Goal: Task Accomplishment & Management: Manage account settings

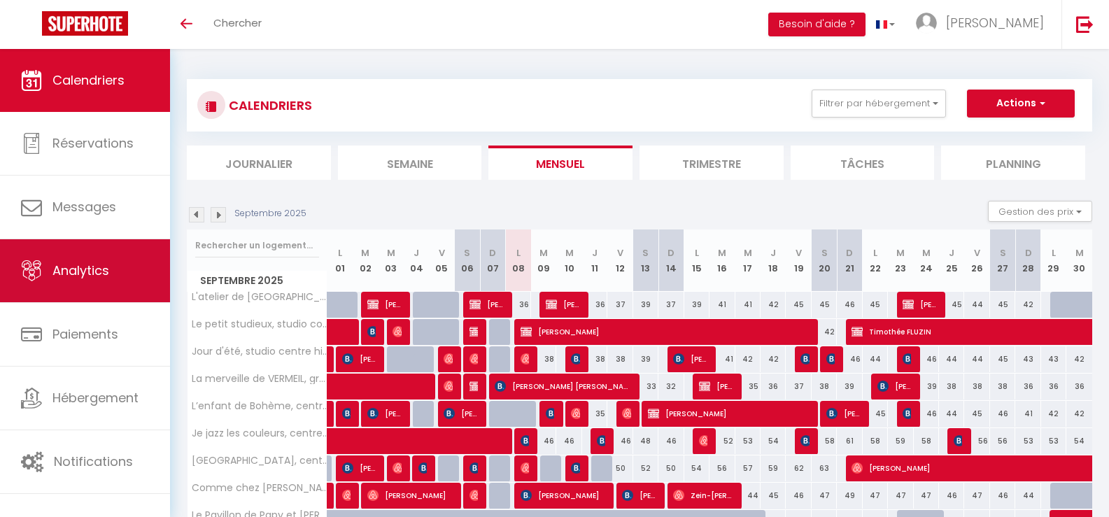
click at [80, 261] on link "Analytics" at bounding box center [85, 270] width 170 height 63
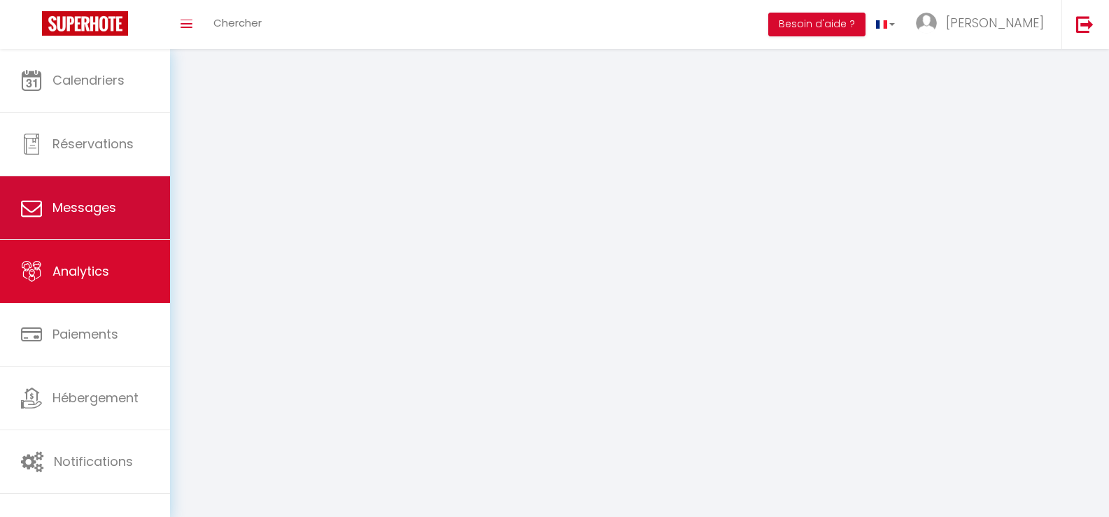
select select "2025"
select select "9"
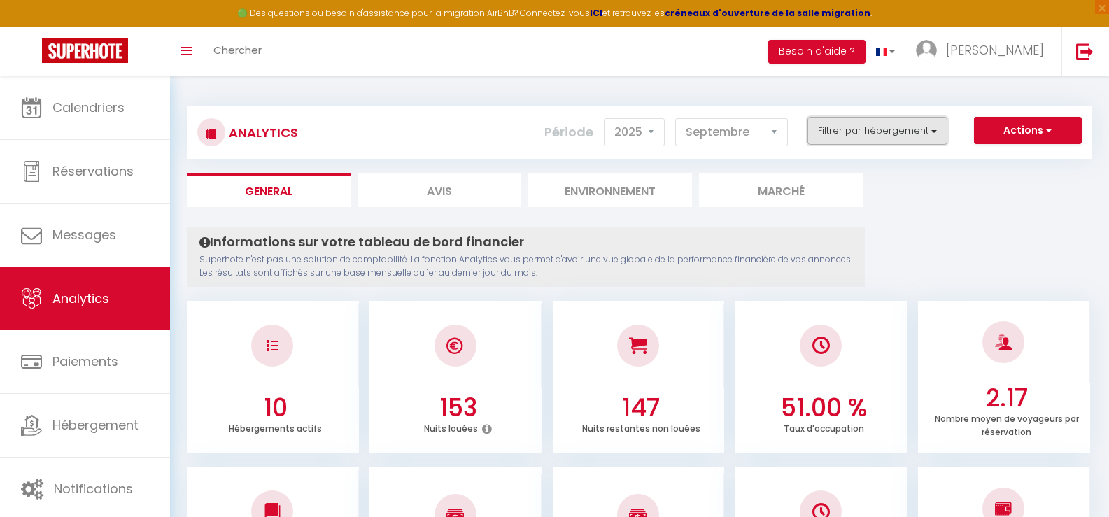
click at [860, 129] on button "Filtrer par hébergement" at bounding box center [877, 131] width 140 height 28
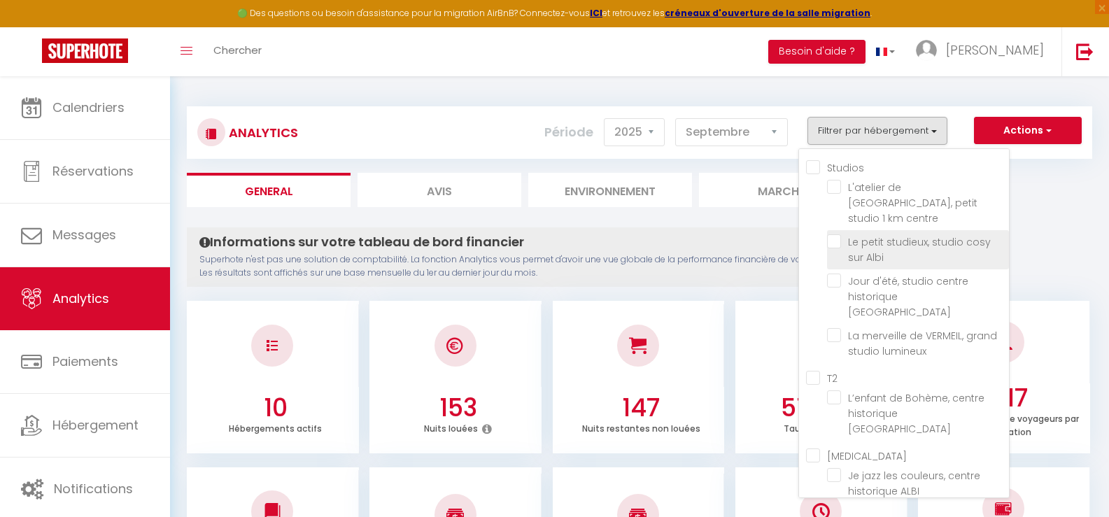
click at [875, 234] on Albi "checkbox" at bounding box center [918, 241] width 182 height 14
checkbox Albi "true"
checkbox centre "false"
checkbox ALBI "false"
checkbox lumineux "false"
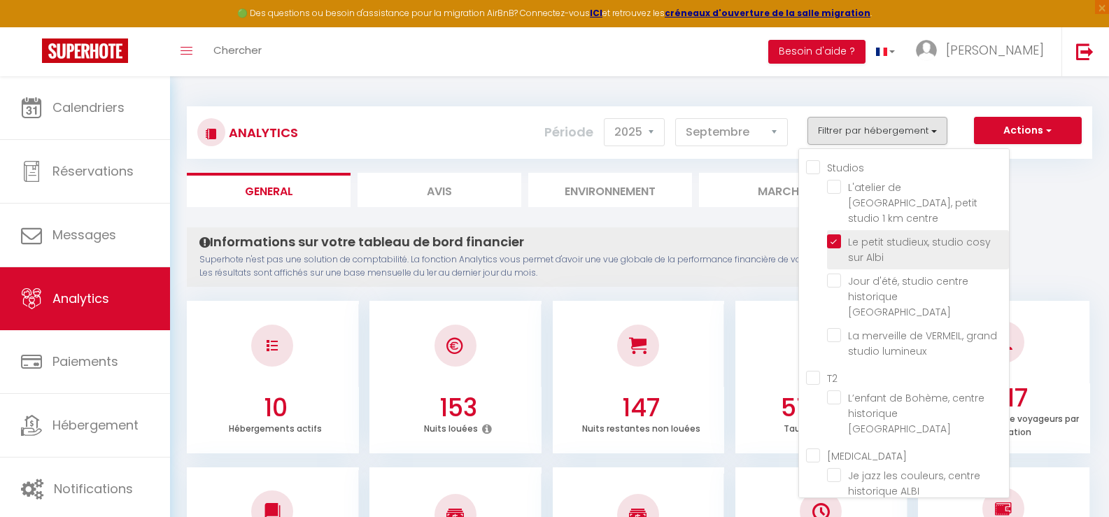
checkbox ALBI "false"
checkbox d’Albi "false"
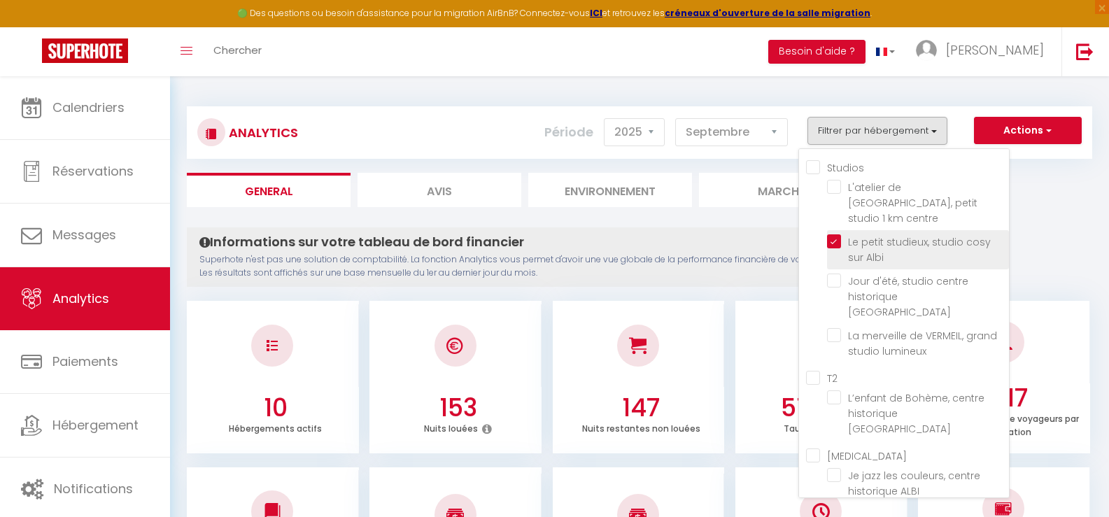
checkbox centre "false"
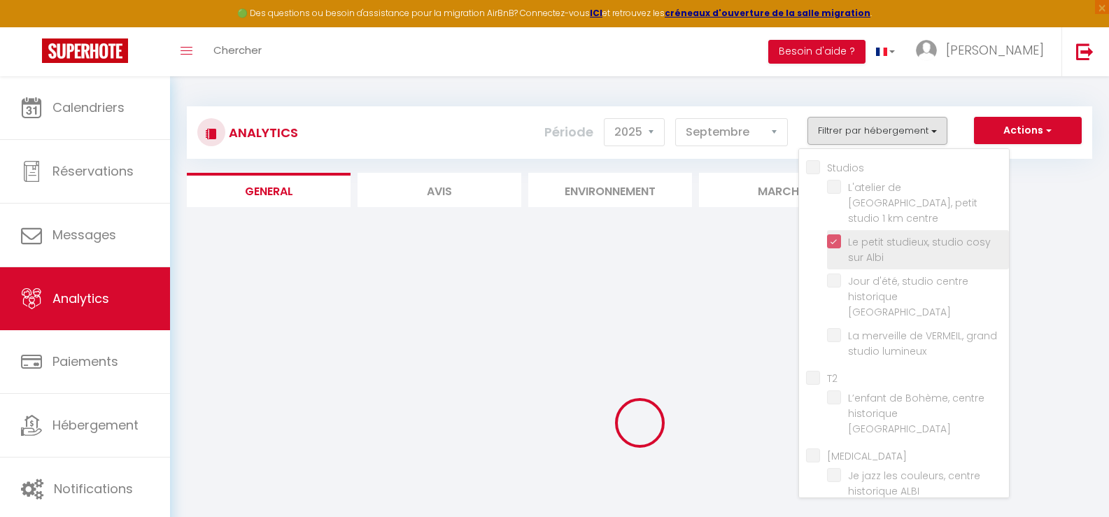
checkbox centre "false"
checkbox ALBI "false"
checkbox lumineux "false"
checkbox ALBI "false"
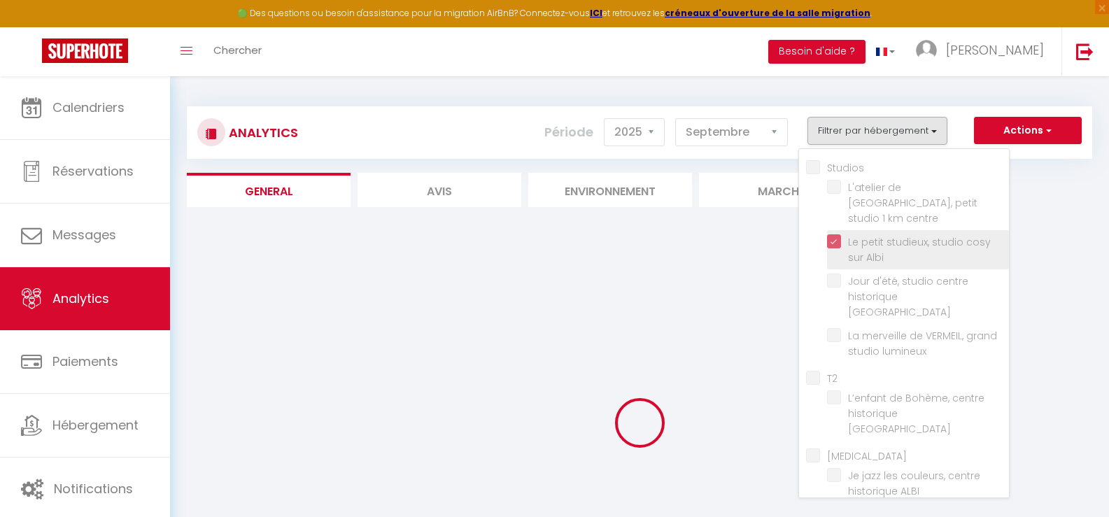
checkbox ALBI "false"
checkbox d’Albi "false"
checkbox centre "false"
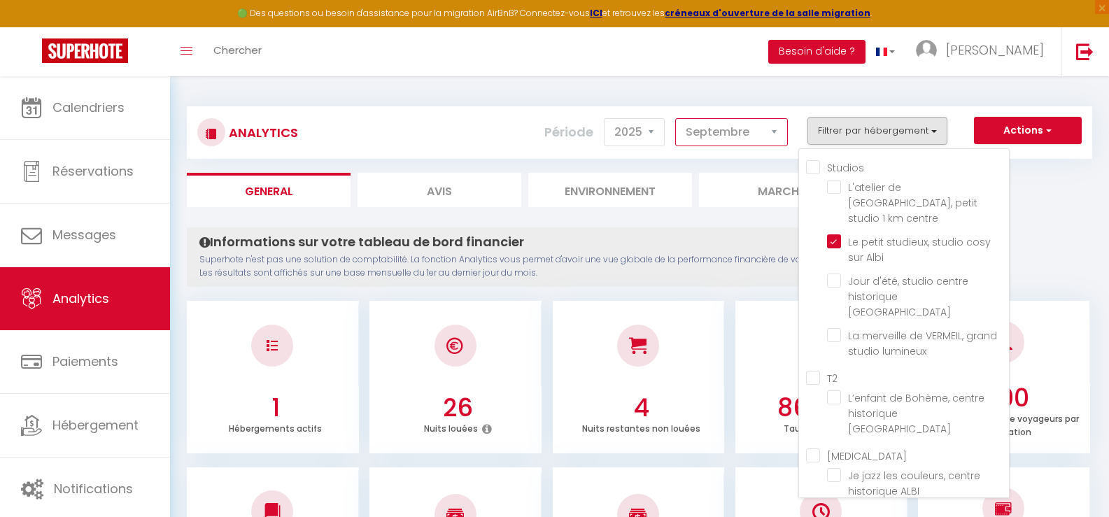
click at [711, 129] on select "[PERSON_NAME] Mars [PERSON_NAME] Juin Juillet Août Septembre Octobre Novembre D…" at bounding box center [731, 132] width 113 height 28
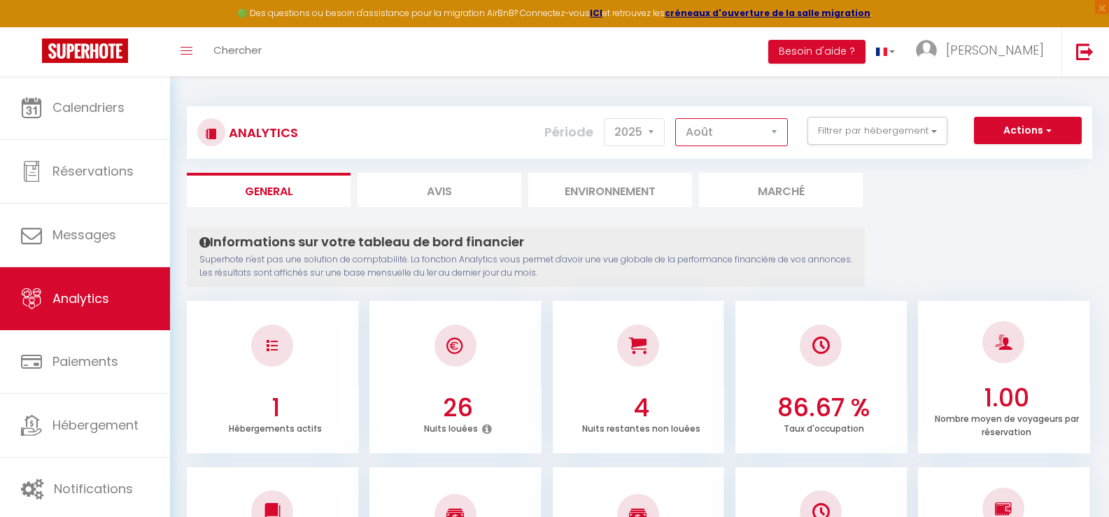
click at [676, 118] on select "[PERSON_NAME] Mars [PERSON_NAME] Juin Juillet Août Septembre Octobre Novembre D…" at bounding box center [731, 132] width 113 height 28
click at [742, 136] on select "[PERSON_NAME] Mars [PERSON_NAME] Juin Juillet Août Septembre Octobre Novembre D…" at bounding box center [731, 132] width 113 height 28
select select "9"
click at [676, 118] on select "[PERSON_NAME] Mars [PERSON_NAME] Juin Juillet Août Septembre Octobre Novembre D…" at bounding box center [731, 132] width 113 height 28
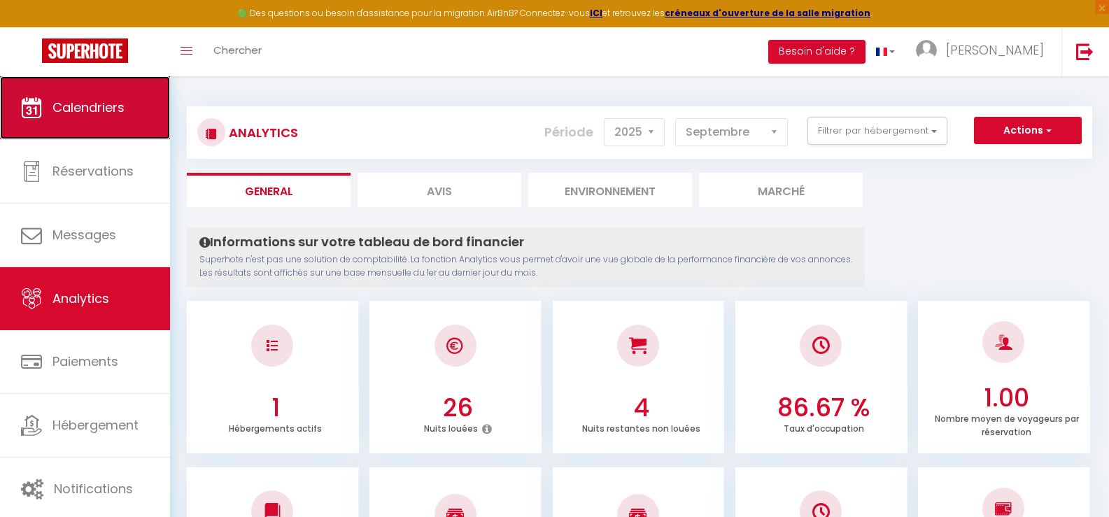
click at [96, 106] on span "Calendriers" at bounding box center [88, 107] width 72 height 17
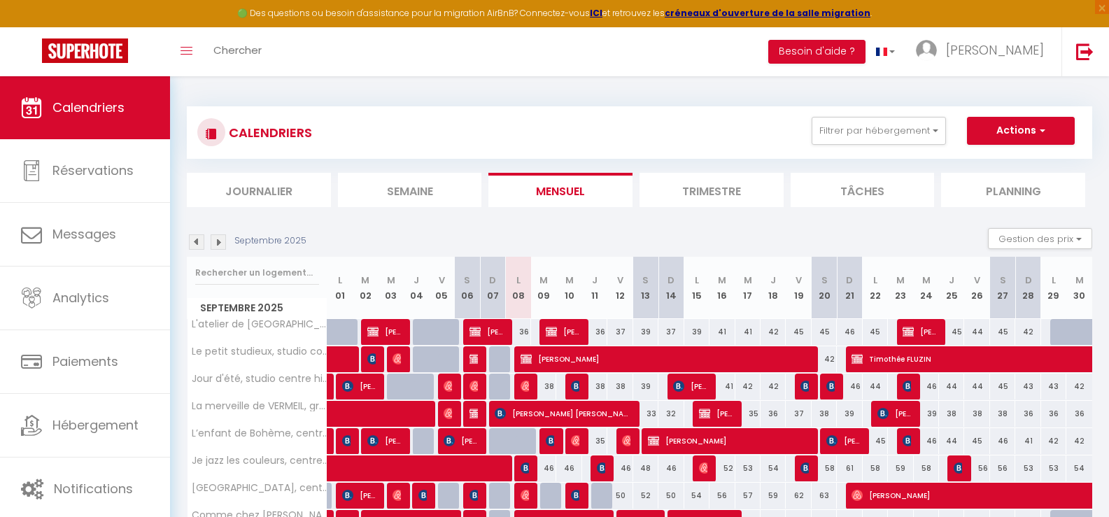
scroll to position [70, 0]
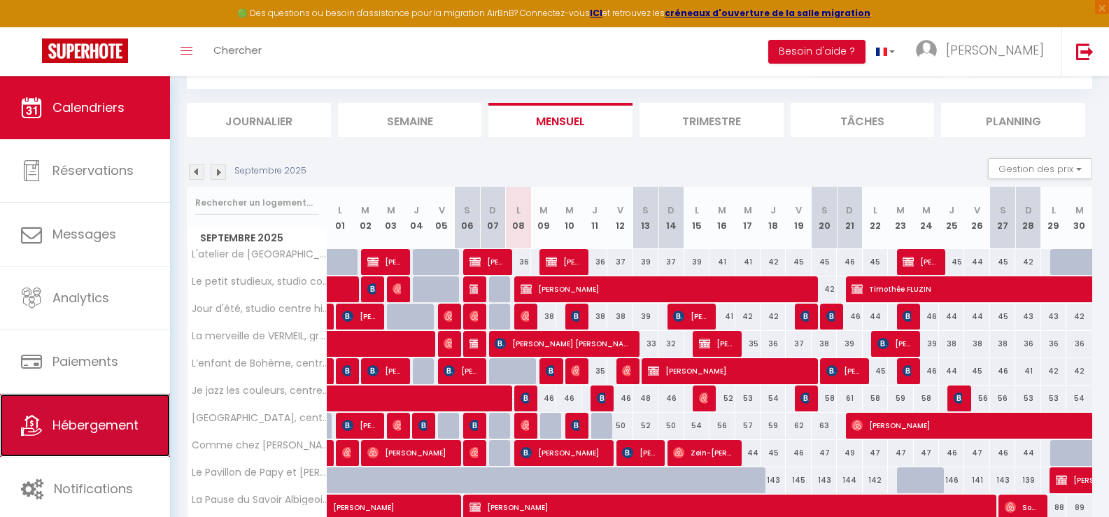
click at [87, 429] on span "Hébergement" at bounding box center [95, 424] width 86 height 17
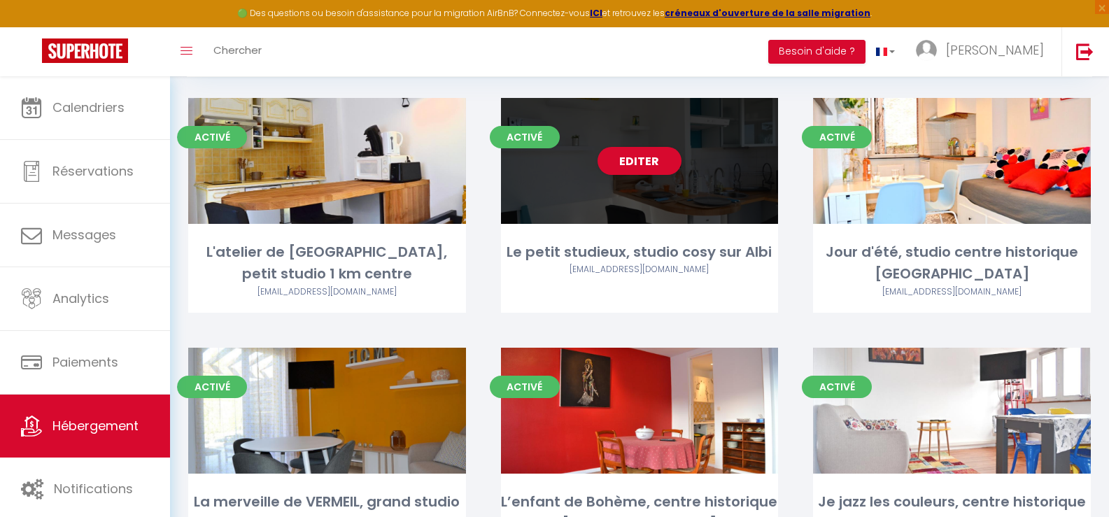
scroll to position [70, 0]
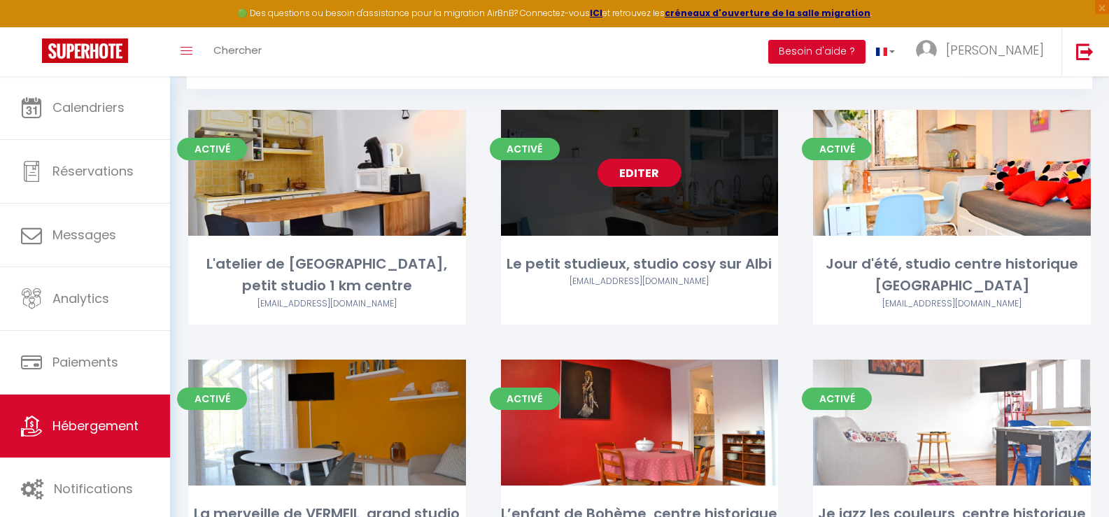
click at [644, 168] on link "Editer" at bounding box center [640, 173] width 84 height 28
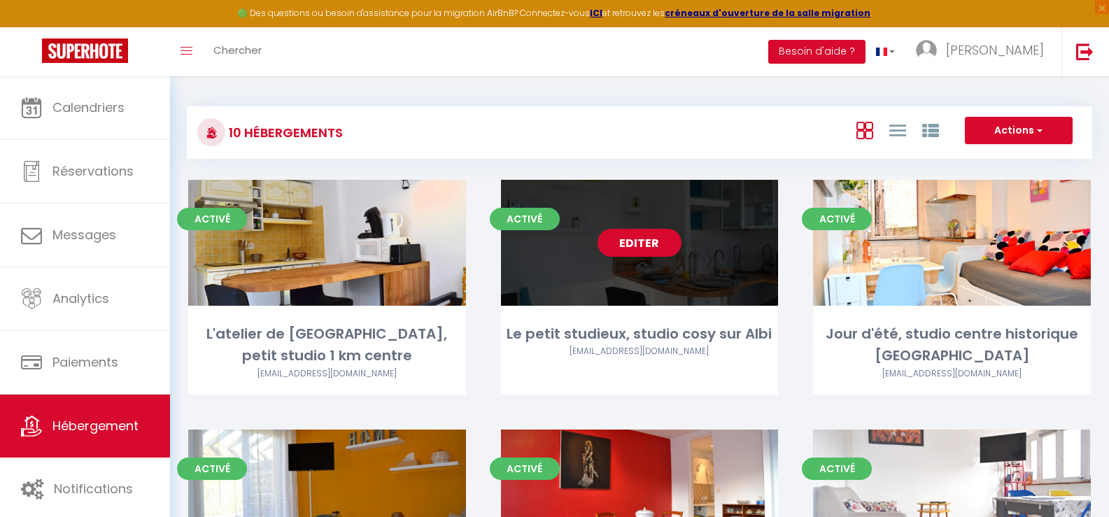
select select "3"
select select "2"
select select "1"
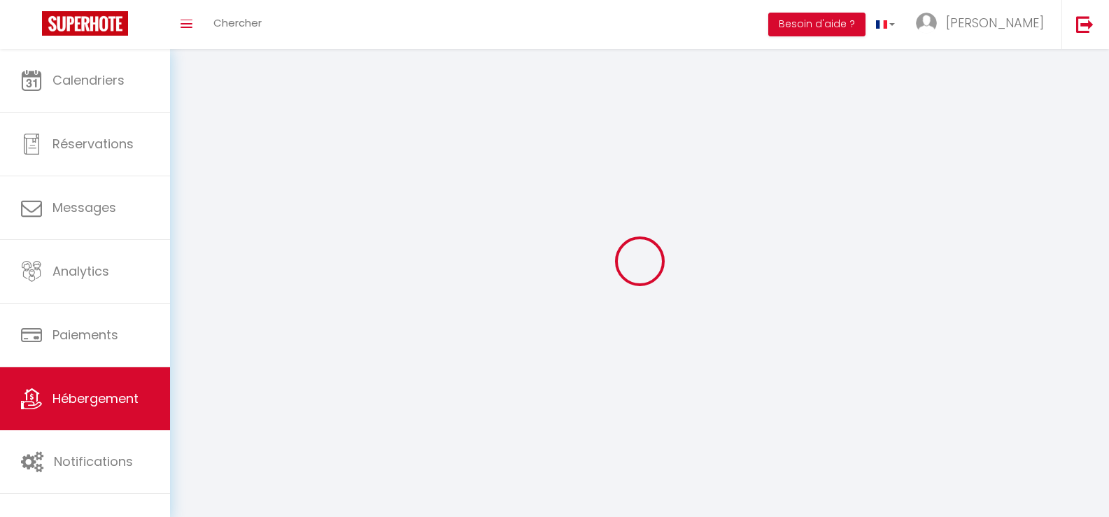
select select
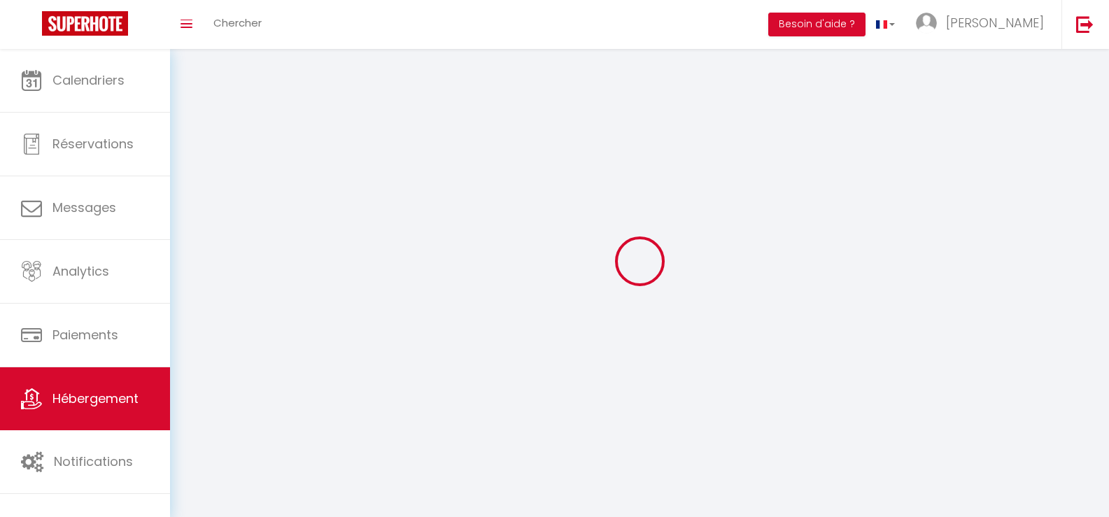
checkbox input "false"
select select
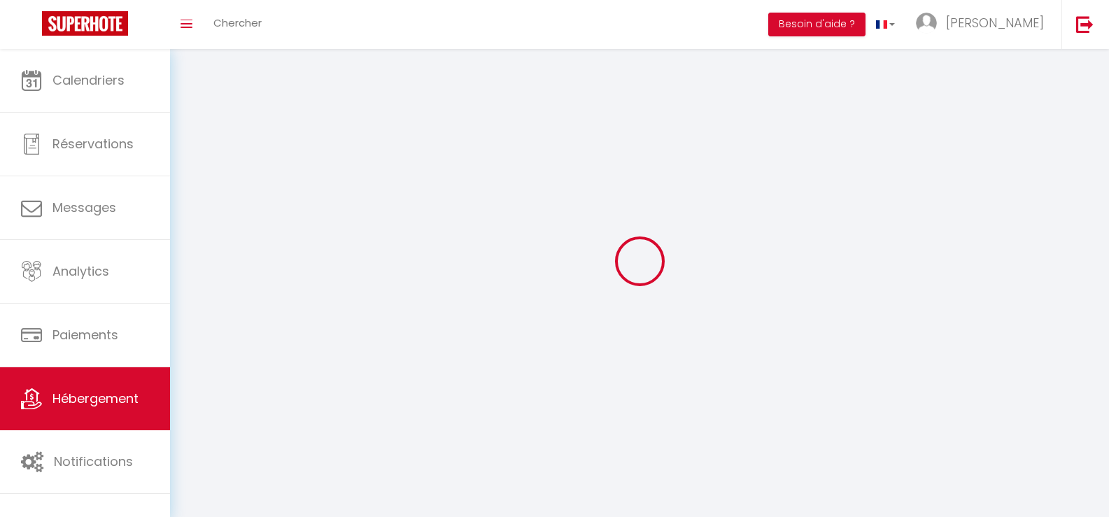
select select
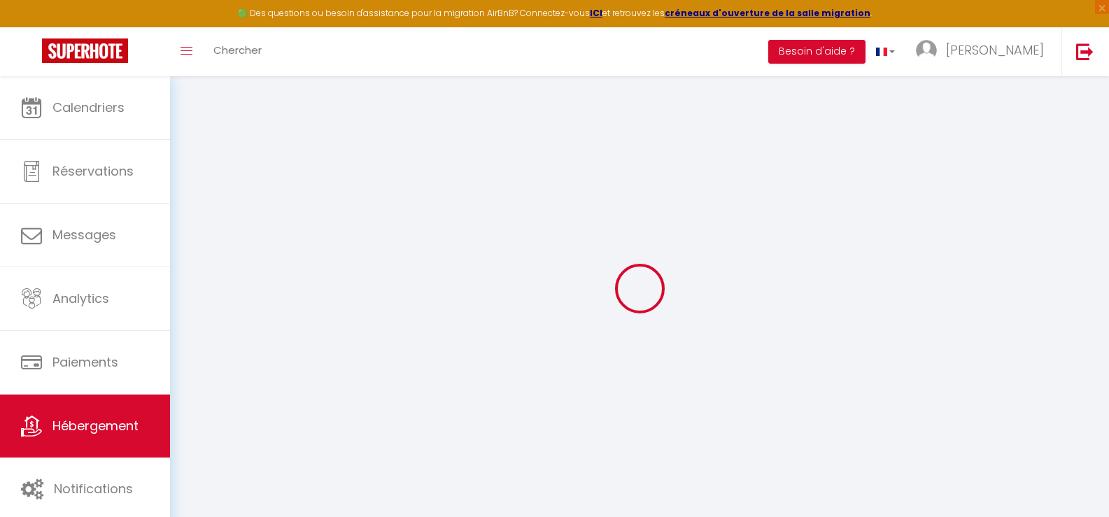
select select "+ 28 %"
select select "+ 32 %"
select select "+ 8 %"
select select "+ 22 %"
checkbox input "false"
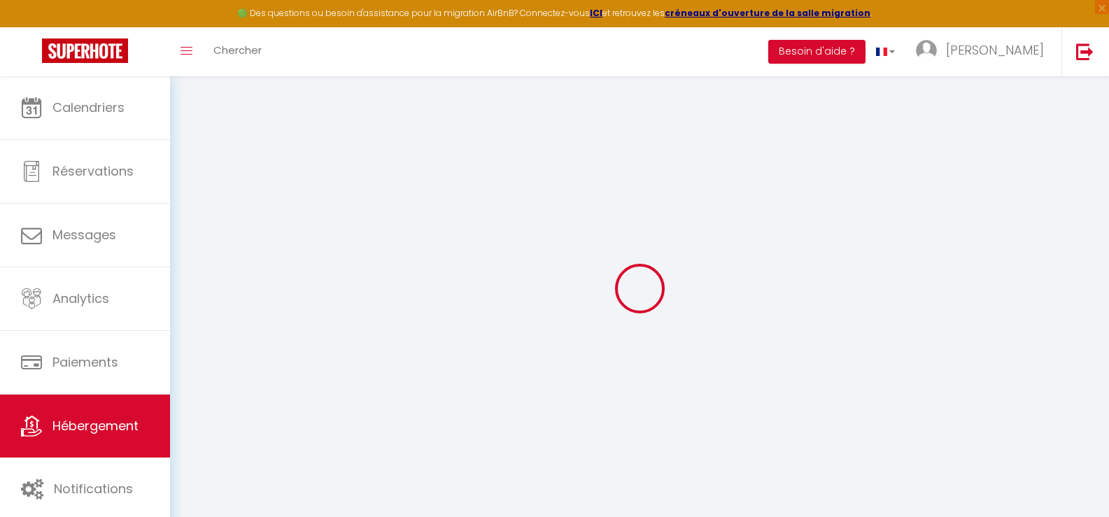
checkbox input "false"
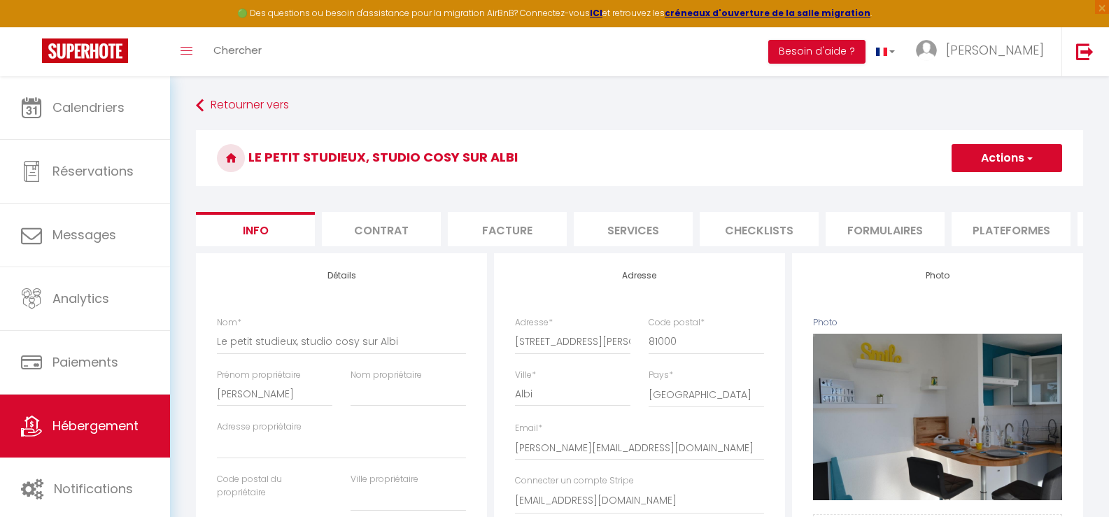
checkbox input "false"
select select "-1"
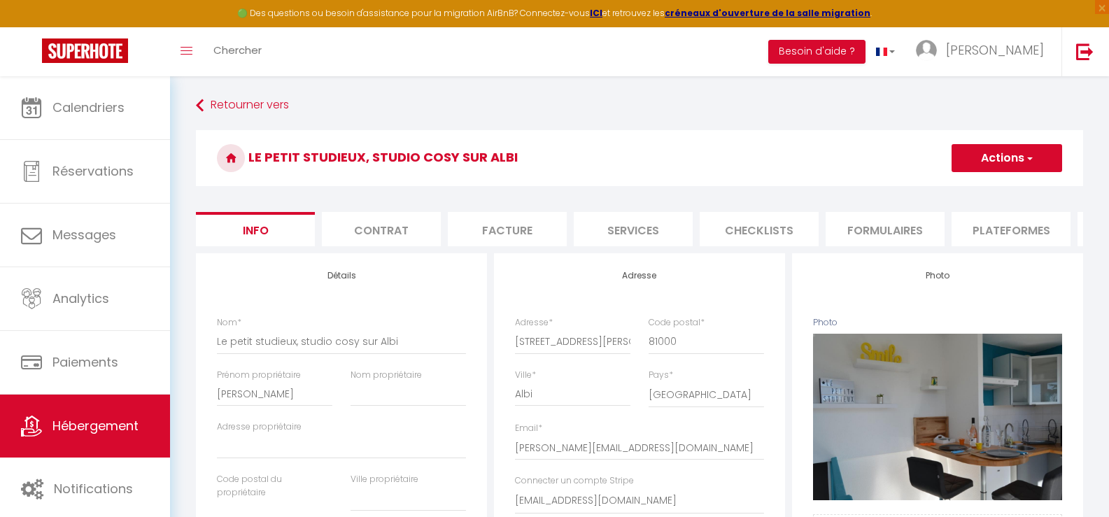
select select "EUR"
select select
select select "7831-26391172"
click at [1003, 230] on li "Plateformes" at bounding box center [1011, 229] width 119 height 34
select select
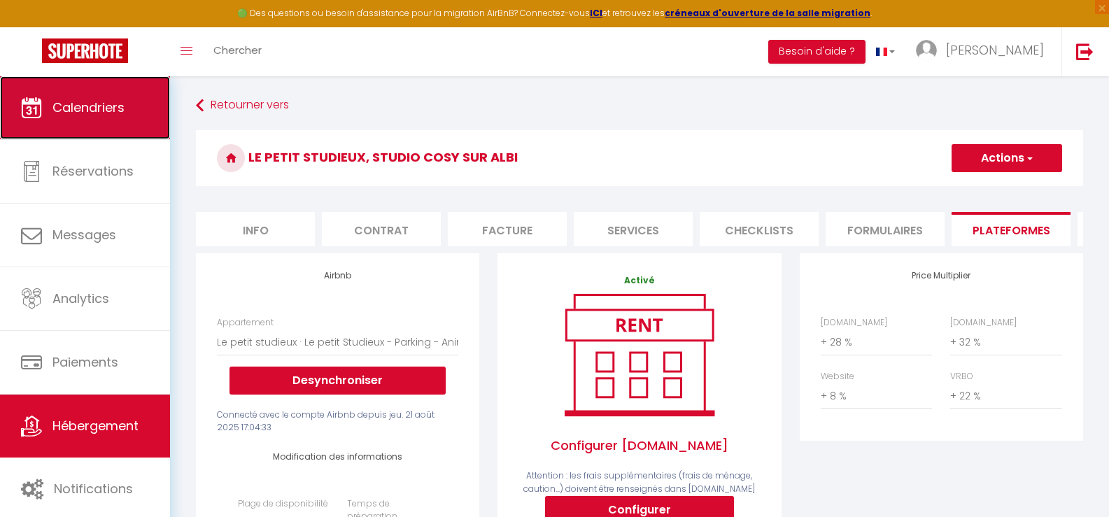
click at [78, 111] on span "Calendriers" at bounding box center [88, 107] width 72 height 17
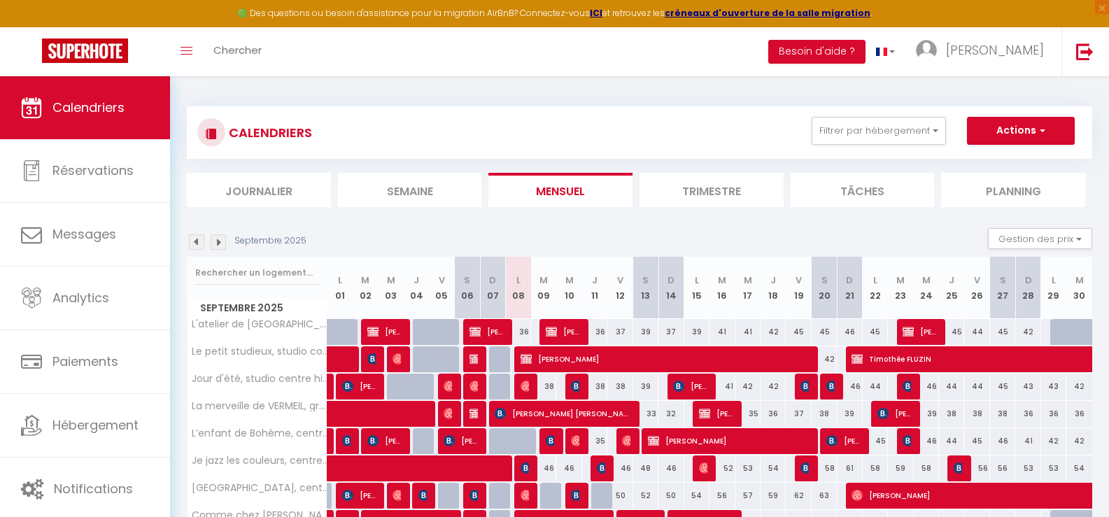
click at [198, 243] on img at bounding box center [196, 241] width 15 height 15
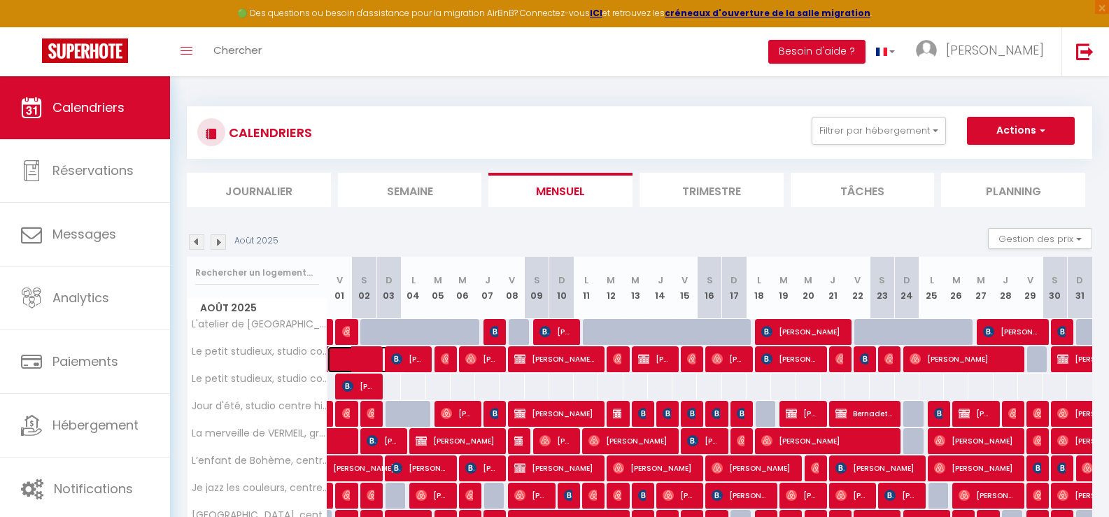
click at [358, 356] on span at bounding box center [374, 359] width 64 height 27
select select "OK"
select select "0"
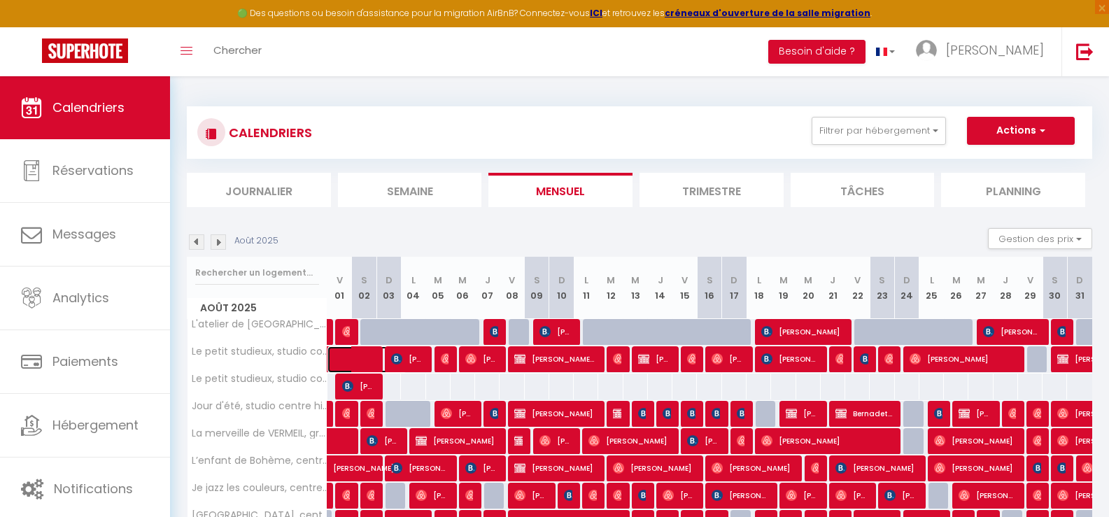
select select "1"
select select
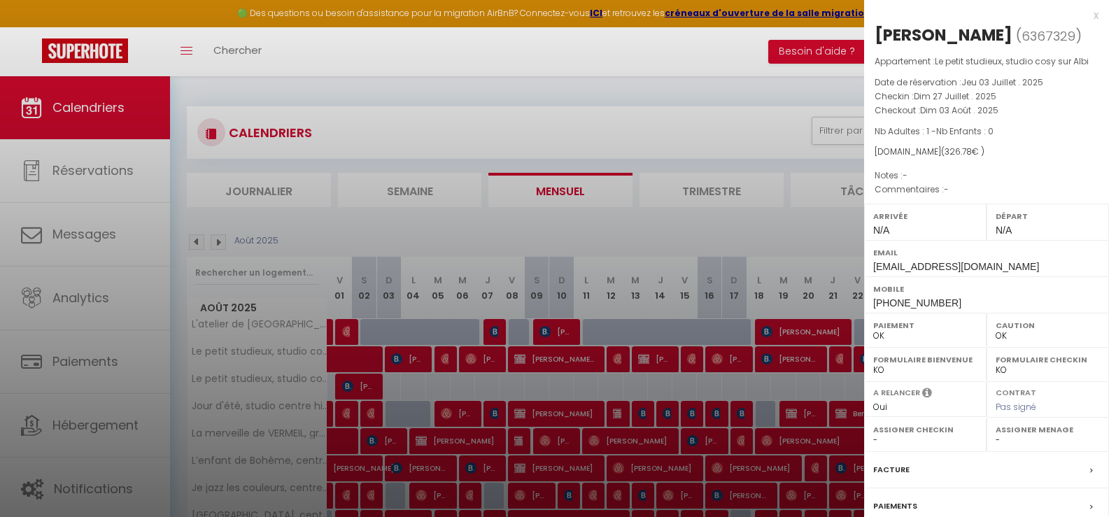
drag, startPoint x: 1003, startPoint y: 34, endPoint x: 876, endPoint y: 32, distance: 126.7
click at [876, 32] on h2 "[PERSON_NAME] ( 6367329 )" at bounding box center [987, 36] width 224 height 24
copy div "[PERSON_NAME]"
click at [1084, 14] on div "x" at bounding box center [981, 15] width 234 height 17
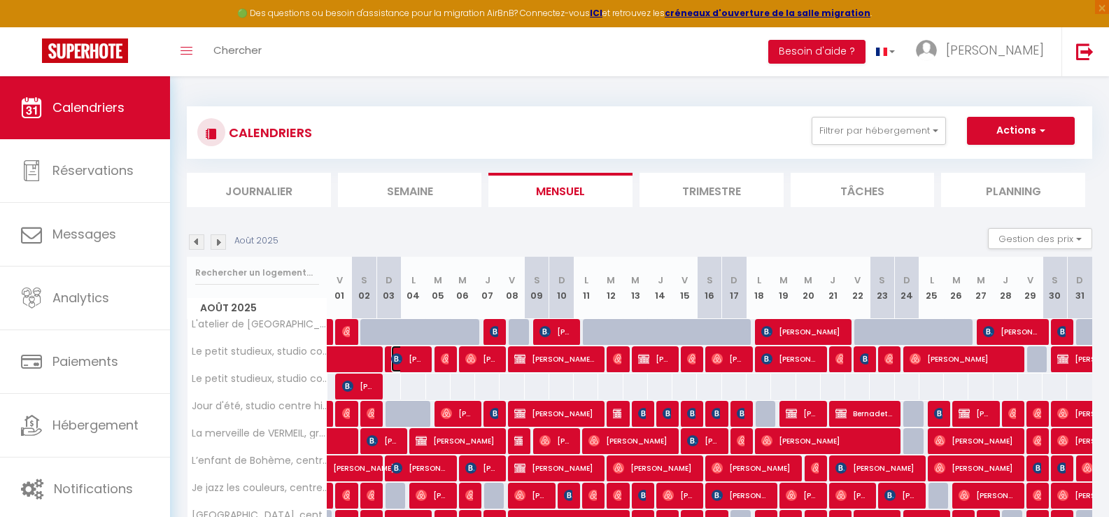
click at [412, 359] on span "[PERSON_NAME]" at bounding box center [407, 359] width 33 height 27
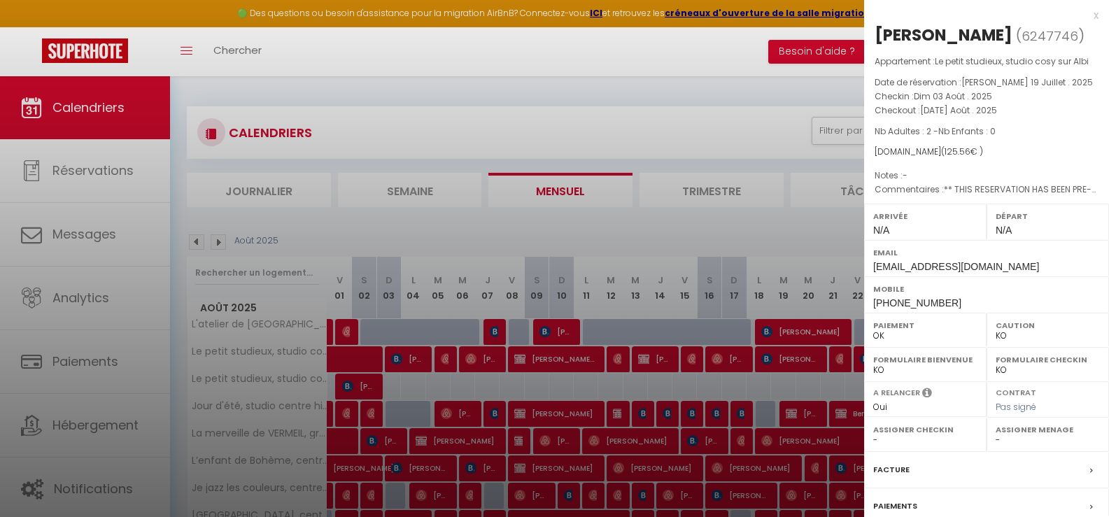
drag, startPoint x: 1059, startPoint y: 37, endPoint x: 947, endPoint y: 46, distance: 113.0
click at [872, 42] on div "[PERSON_NAME] ( 6247746 ) Appartement : Le petit studieux, studio cosy sur Albi…" at bounding box center [986, 327] width 245 height 607
copy div "[PERSON_NAME]"
click at [1085, 13] on div "x" at bounding box center [981, 15] width 234 height 17
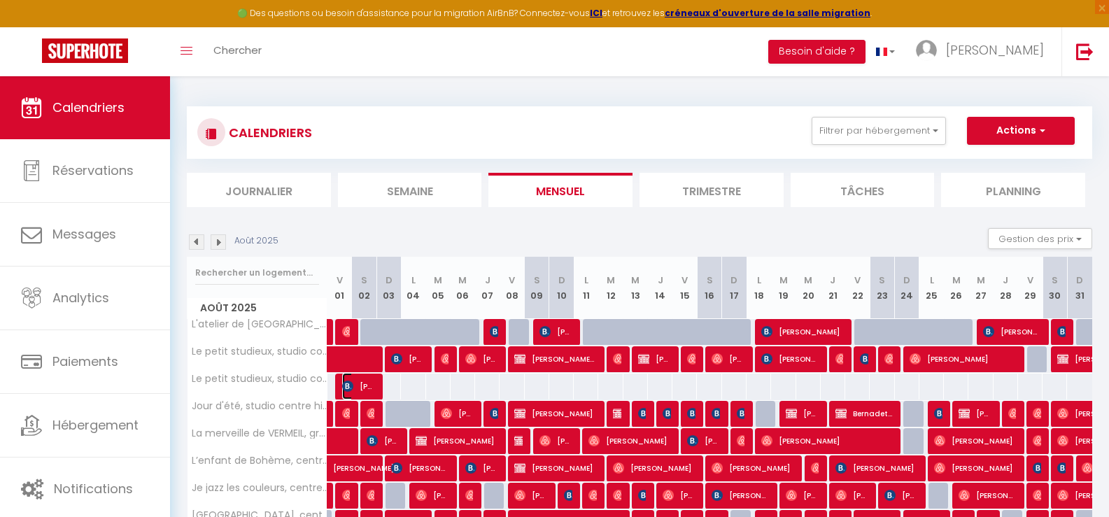
click at [360, 386] on span "[PERSON_NAME]" at bounding box center [358, 386] width 33 height 27
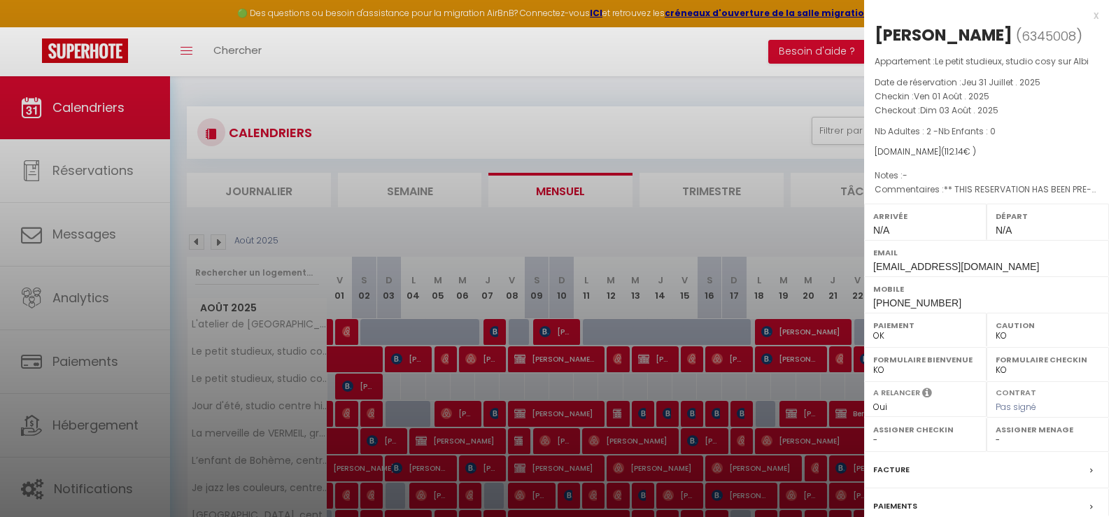
drag, startPoint x: 1063, startPoint y: 31, endPoint x: 876, endPoint y: 34, distance: 186.9
click at [876, 34] on h2 "[PERSON_NAME] ( 6345008 )" at bounding box center [987, 36] width 224 height 24
copy div "[PERSON_NAME]"
click at [446, 360] on div at bounding box center [554, 258] width 1109 height 517
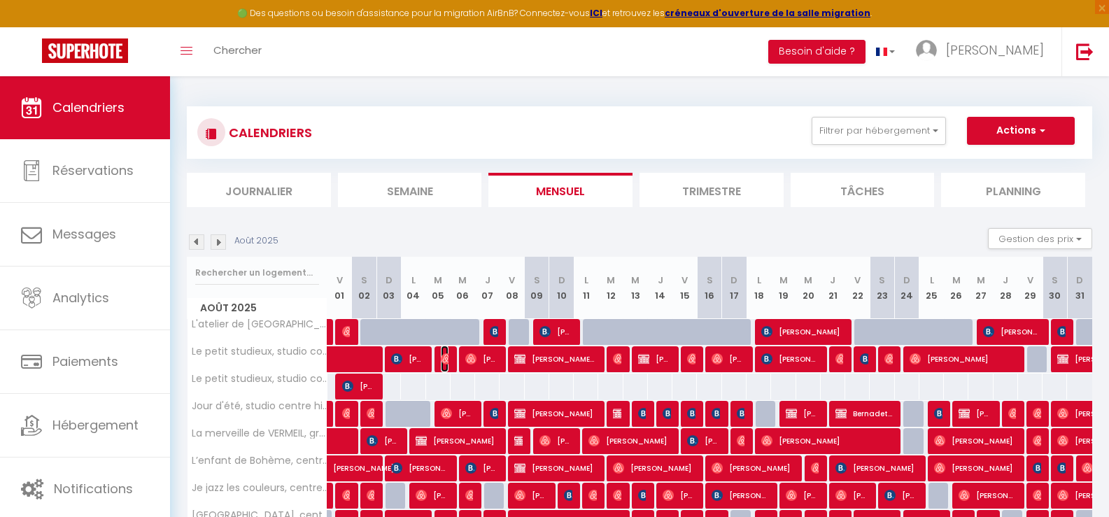
click at [446, 359] on img at bounding box center [446, 358] width 11 height 11
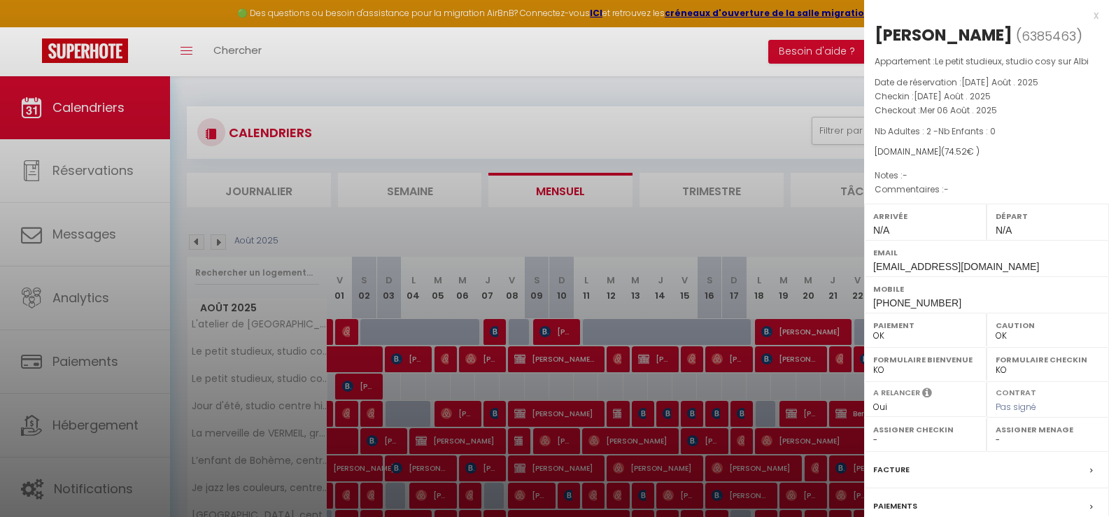
drag, startPoint x: 1007, startPoint y: 34, endPoint x: 878, endPoint y: 31, distance: 128.8
click at [878, 31] on h2 "[PERSON_NAME] ( 6385463 )" at bounding box center [987, 36] width 224 height 24
copy div "[PERSON_NAME]"
click at [485, 355] on div at bounding box center [554, 258] width 1109 height 517
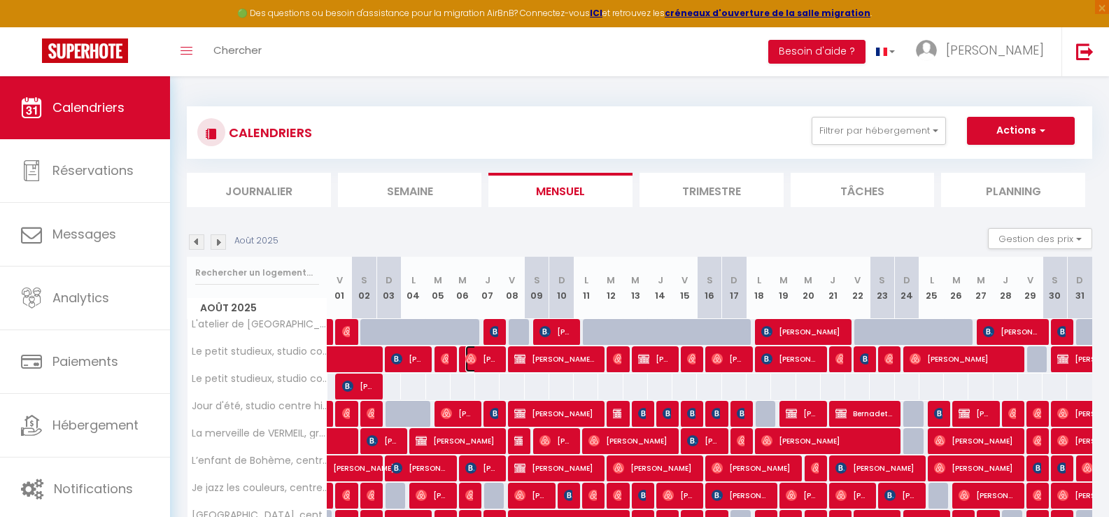
click at [488, 356] on span "[PERSON_NAME]" at bounding box center [481, 359] width 33 height 27
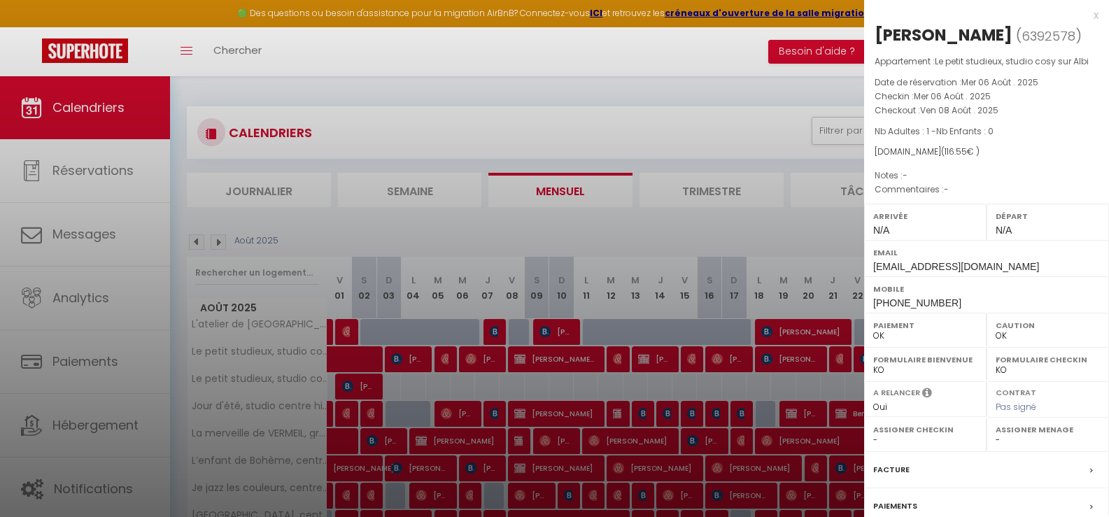
drag, startPoint x: 1017, startPoint y: 35, endPoint x: 877, endPoint y: 34, distance: 140.0
click at [877, 34] on h2 "[PERSON_NAME] ( 6392578 )" at bounding box center [987, 36] width 224 height 24
copy div "[PERSON_NAME]"
click at [557, 356] on div at bounding box center [554, 258] width 1109 height 517
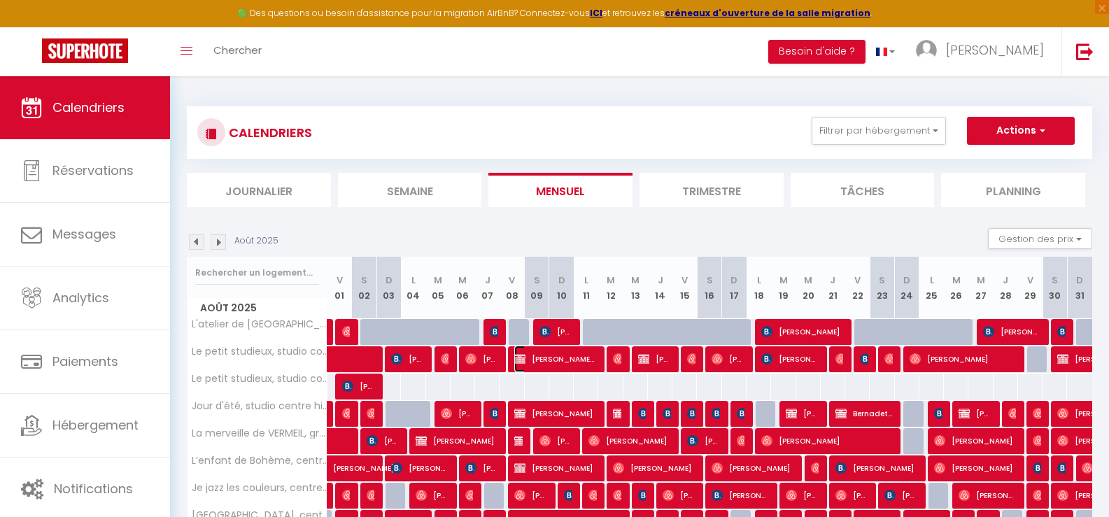
click at [560, 362] on span "[PERSON_NAME] Leboncoin" at bounding box center [555, 359] width 82 height 27
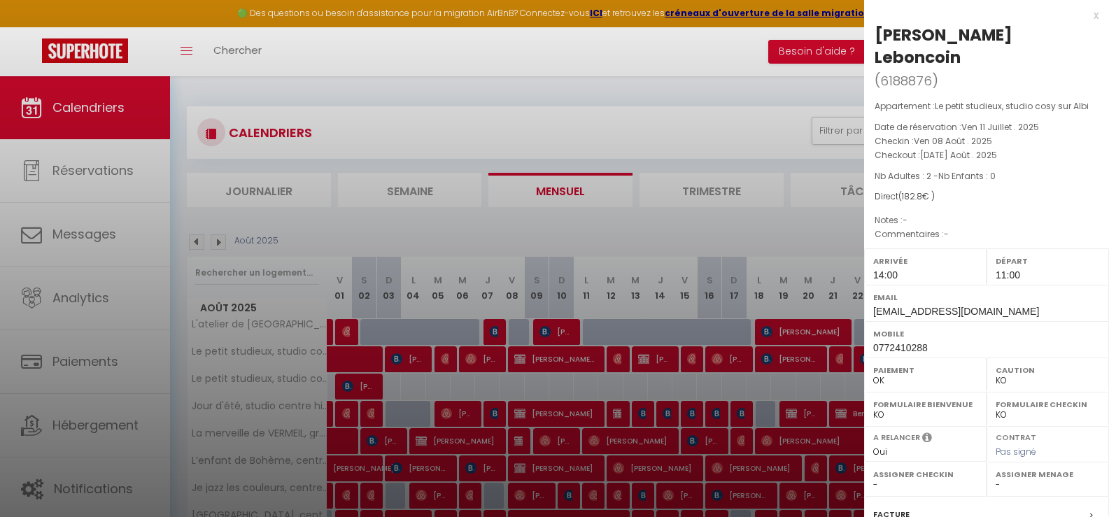
drag, startPoint x: 1032, startPoint y: 37, endPoint x: 873, endPoint y: 31, distance: 159.0
click at [873, 31] on div "[PERSON_NAME] ( 6188876 ) Appartement : Le petit studieux, studio cosy sur Albi…" at bounding box center [986, 350] width 245 height 652
copy div "[PERSON_NAME]"
click at [1085, 15] on div "x" at bounding box center [981, 15] width 234 height 17
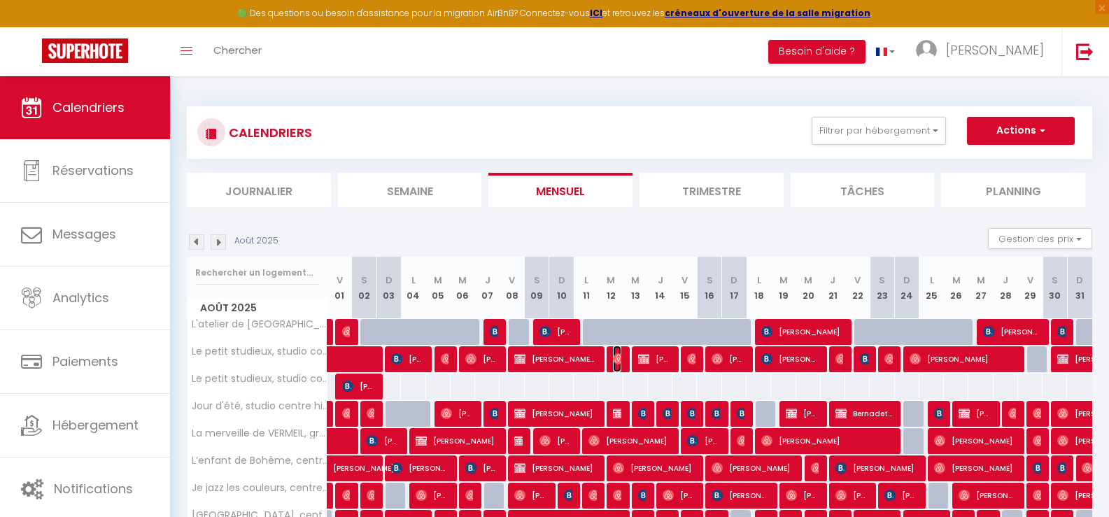
click at [615, 357] on img at bounding box center [618, 358] width 11 height 11
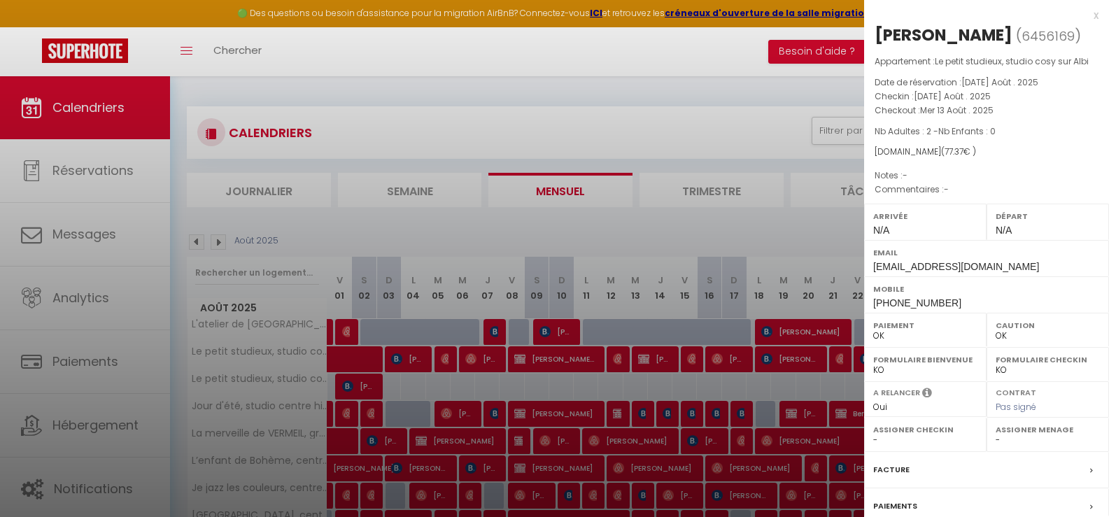
drag, startPoint x: 999, startPoint y: 35, endPoint x: 873, endPoint y: 31, distance: 125.3
click at [873, 31] on div "[PERSON_NAME] ( 6456169 ) Appartement : Le petit studieux, studio cosy sur Albi…" at bounding box center [986, 327] width 245 height 607
copy div "[PERSON_NAME]"
click at [1085, 14] on div "x" at bounding box center [981, 15] width 234 height 17
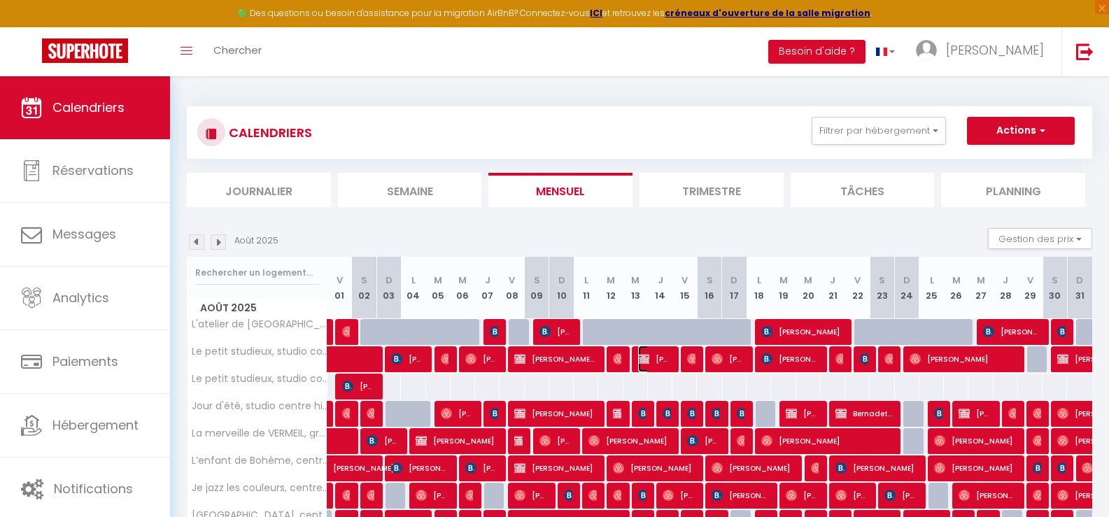
click at [651, 357] on span "[PERSON_NAME]" at bounding box center [654, 359] width 33 height 27
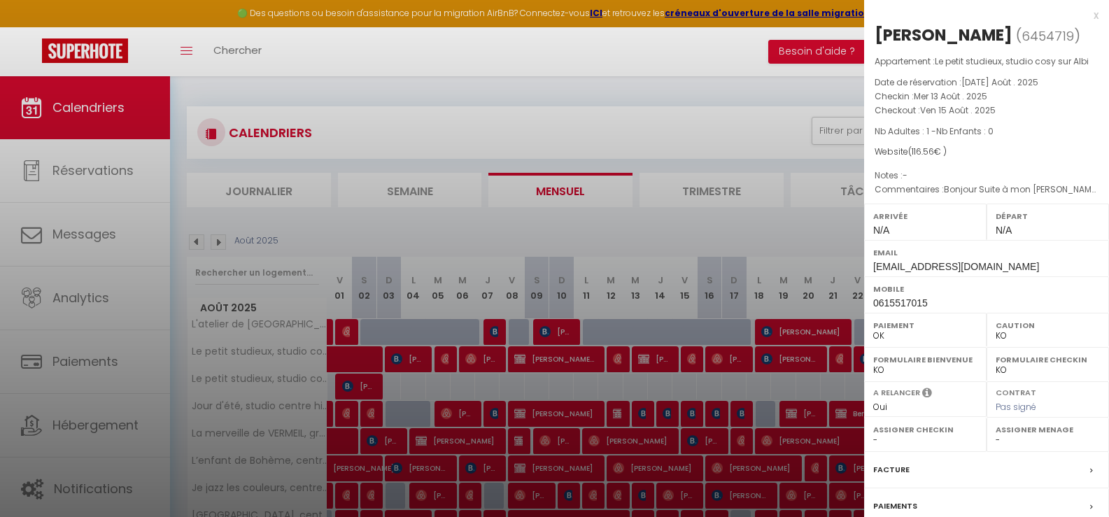
drag, startPoint x: 1045, startPoint y: 36, endPoint x: 873, endPoint y: 31, distance: 172.2
click at [873, 31] on div "[PERSON_NAME] ( 6454719 ) Appartement : Le petit studieux, studio cosy sur Albi…" at bounding box center [986, 327] width 245 height 607
copy div "[PERSON_NAME]"
drag, startPoint x: 1087, startPoint y: 12, endPoint x: 1006, endPoint y: 101, distance: 119.9
click at [1086, 12] on div "x" at bounding box center [981, 15] width 234 height 17
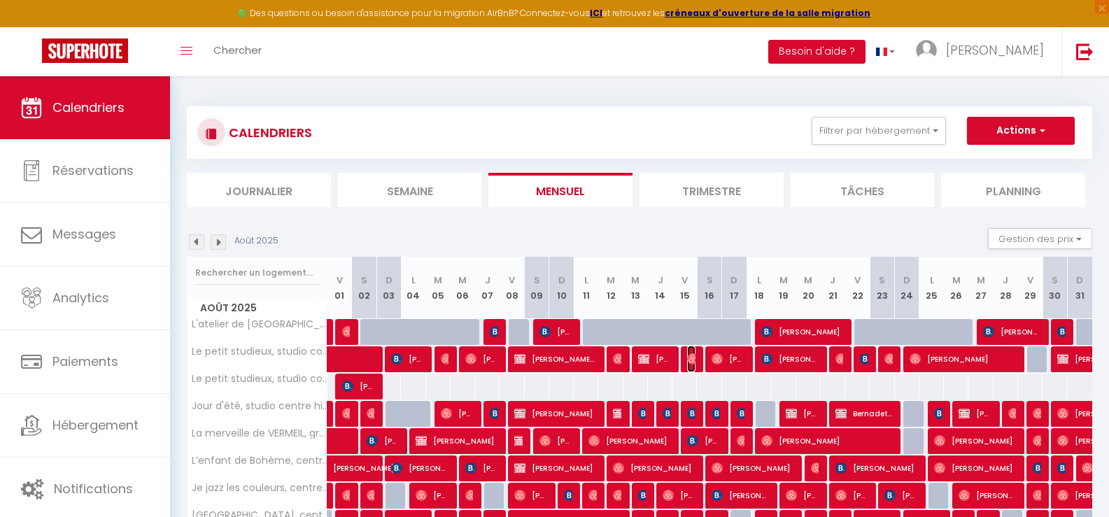
click at [692, 358] on img at bounding box center [692, 358] width 11 height 11
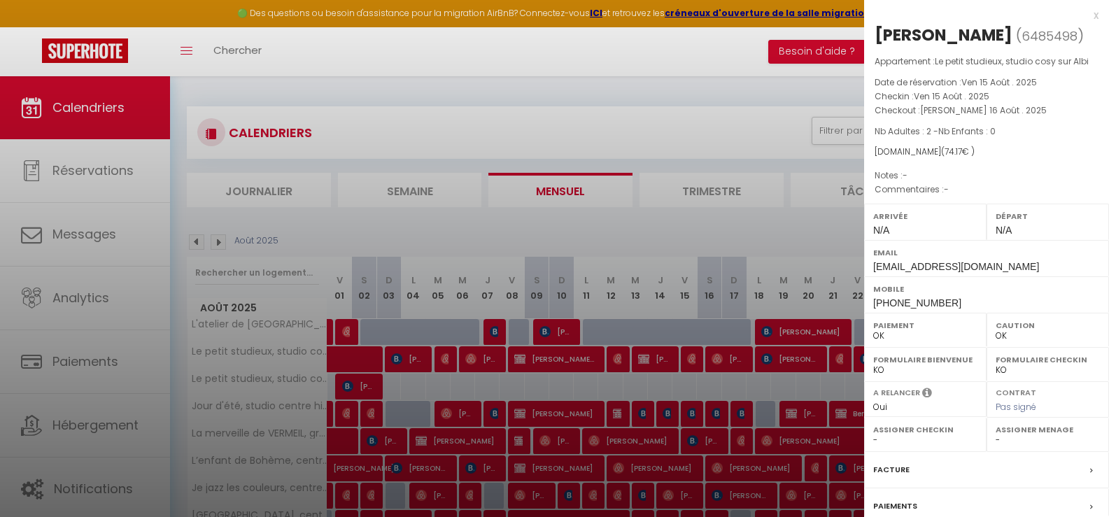
drag, startPoint x: 1008, startPoint y: 32, endPoint x: 876, endPoint y: 34, distance: 131.6
click at [876, 34] on div "[PERSON_NAME]" at bounding box center [944, 35] width 138 height 22
copy div "[PERSON_NAME]"
click at [1085, 14] on div "x" at bounding box center [981, 15] width 234 height 17
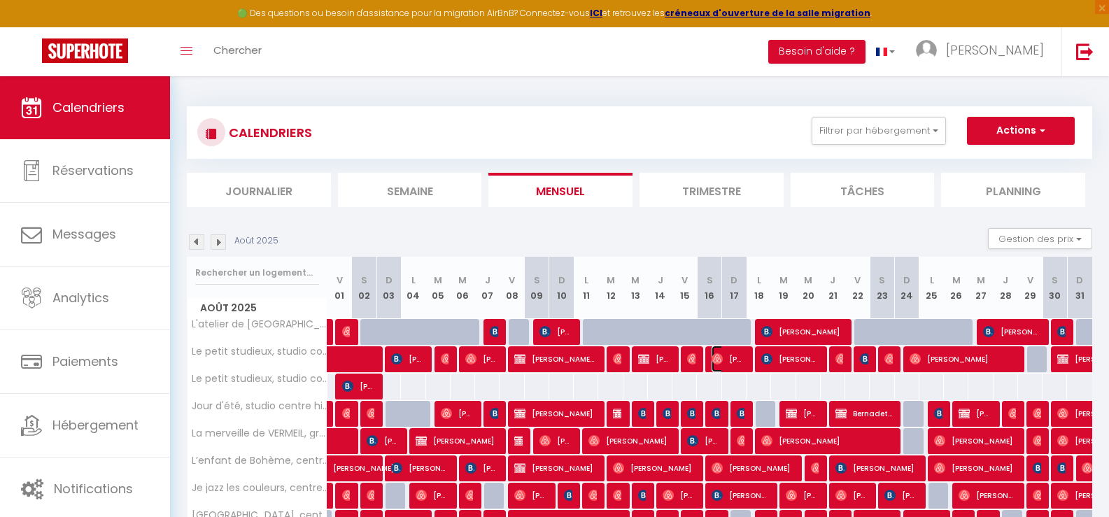
click at [728, 361] on span "[PERSON_NAME]" at bounding box center [728, 359] width 33 height 27
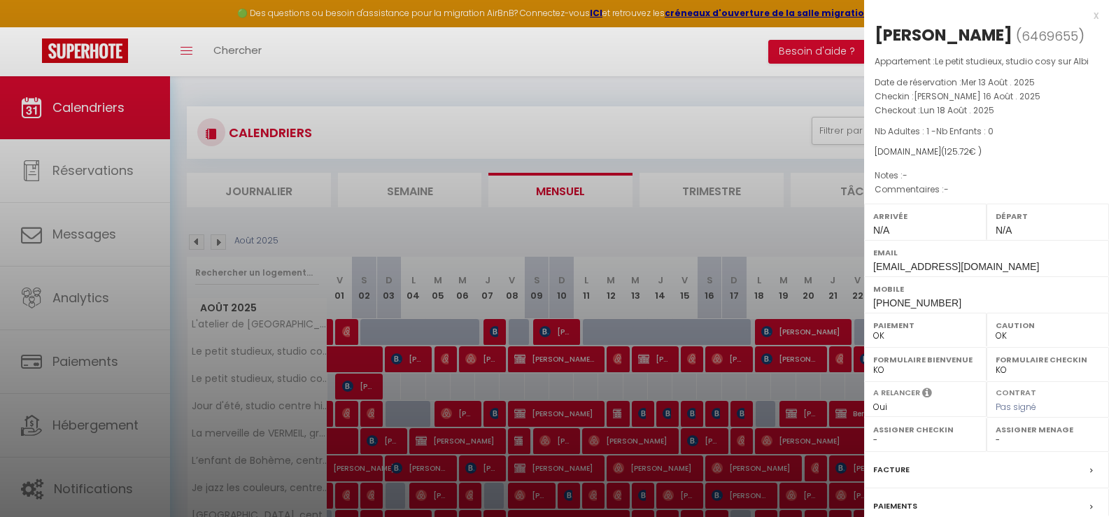
drag, startPoint x: 985, startPoint y: 30, endPoint x: 875, endPoint y: 30, distance: 110.6
click at [875, 30] on h2 "[PERSON_NAME] ( 6469655 )" at bounding box center [987, 36] width 224 height 24
copy h2 "[PERSON_NAME]"
click at [1085, 13] on div "x" at bounding box center [981, 15] width 234 height 17
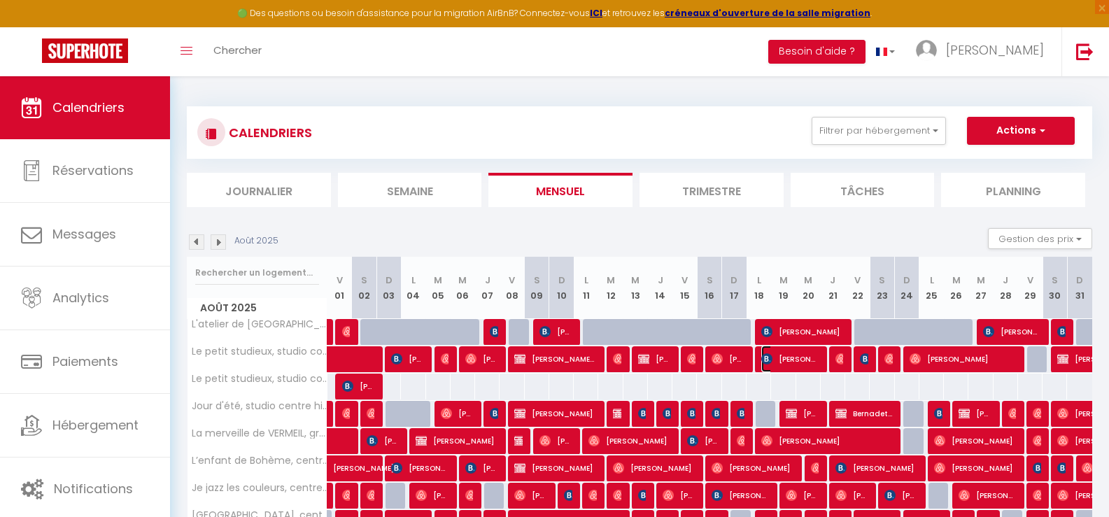
click at [785, 358] on span "[PERSON_NAME]" at bounding box center [789, 359] width 57 height 27
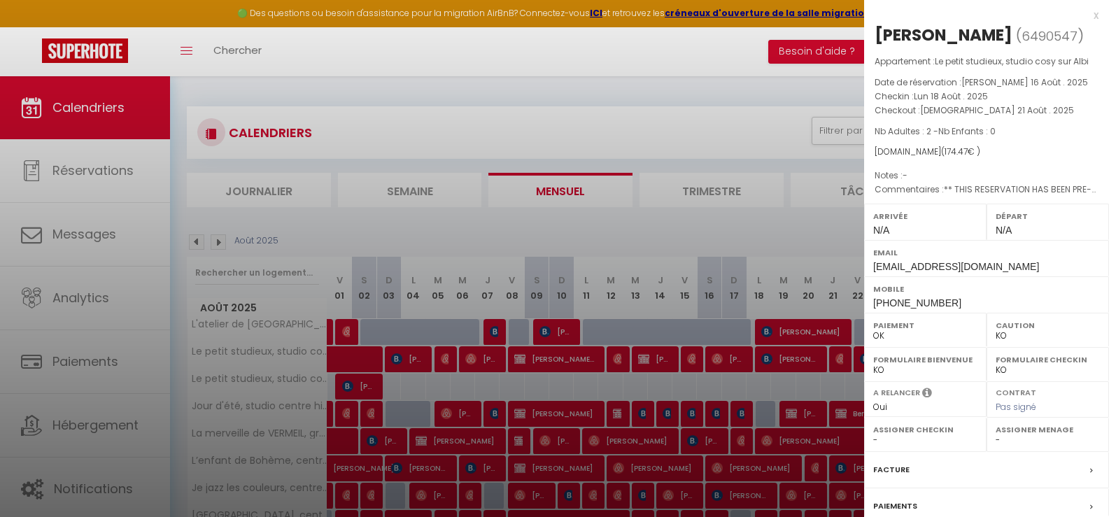
drag, startPoint x: 1008, startPoint y: 32, endPoint x: 877, endPoint y: 27, distance: 130.9
click at [877, 27] on h2 "[PERSON_NAME] ( 6490547 )" at bounding box center [987, 36] width 224 height 24
click at [1085, 17] on div "x" at bounding box center [981, 15] width 234 height 17
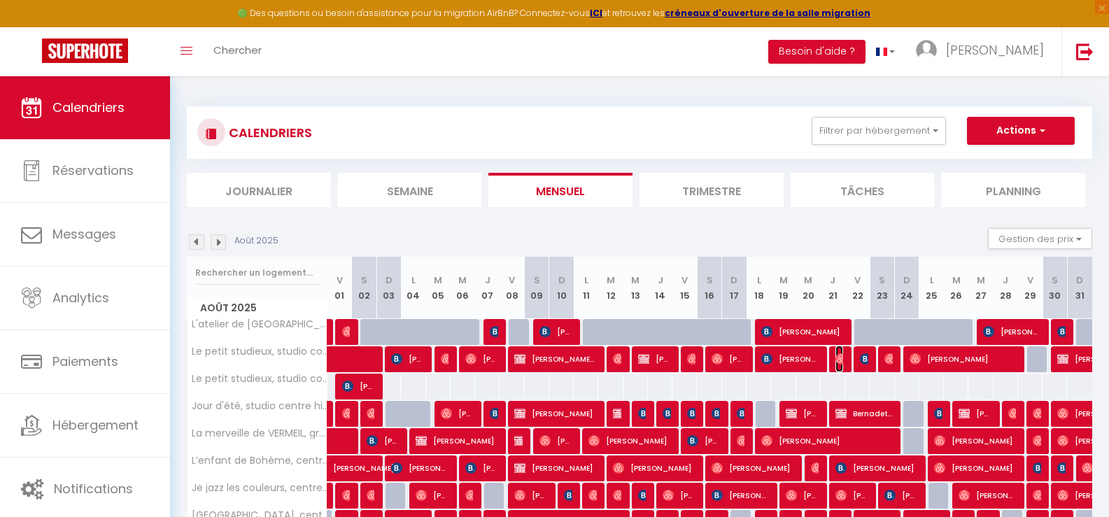
click at [838, 360] on img at bounding box center [840, 358] width 11 height 11
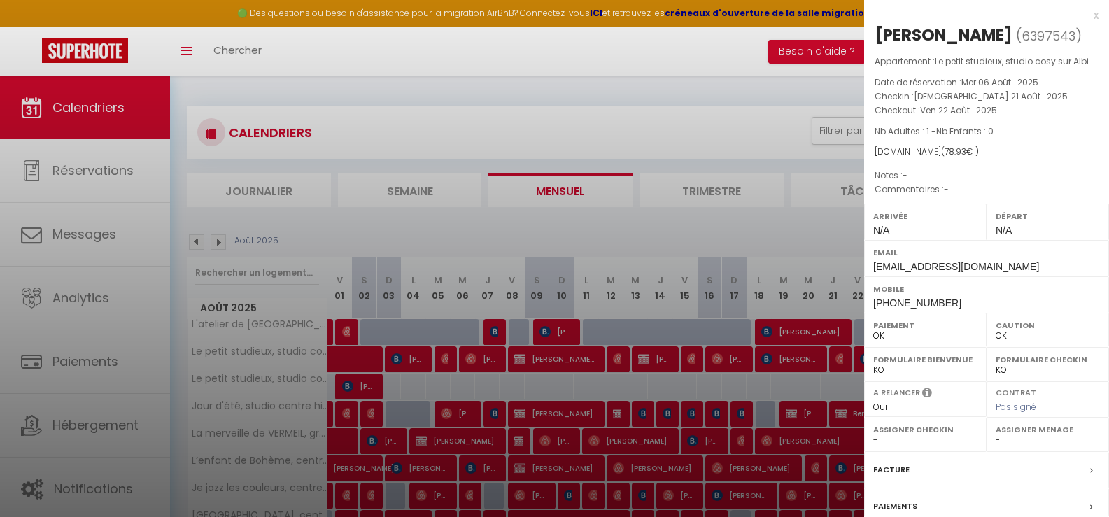
drag, startPoint x: 1043, startPoint y: 31, endPoint x: 878, endPoint y: 29, distance: 164.4
click at [878, 29] on h2 "[PERSON_NAME] ( 6397543 )" at bounding box center [987, 36] width 224 height 24
click at [1085, 14] on div "x" at bounding box center [981, 15] width 234 height 17
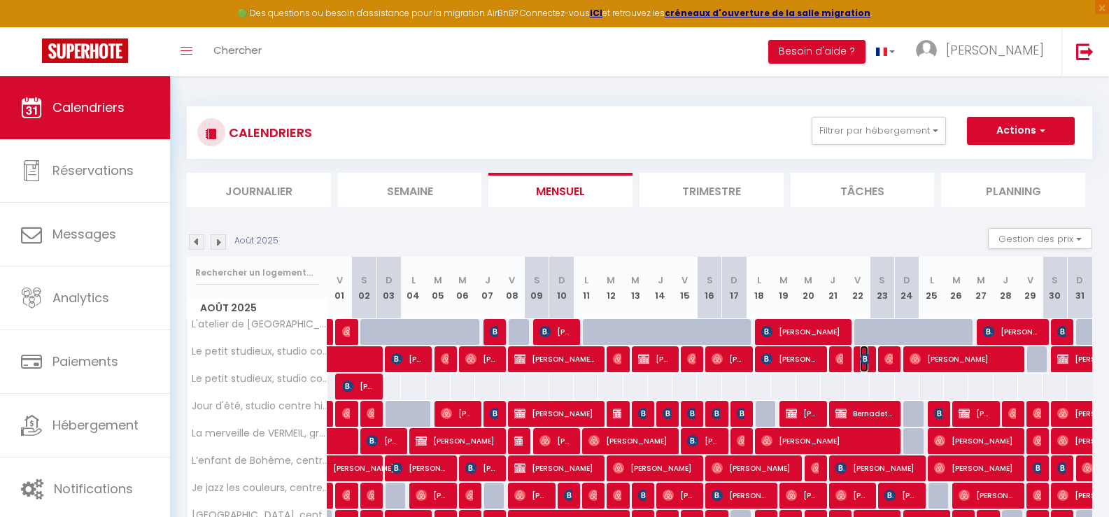
click at [868, 355] on img at bounding box center [865, 358] width 11 height 11
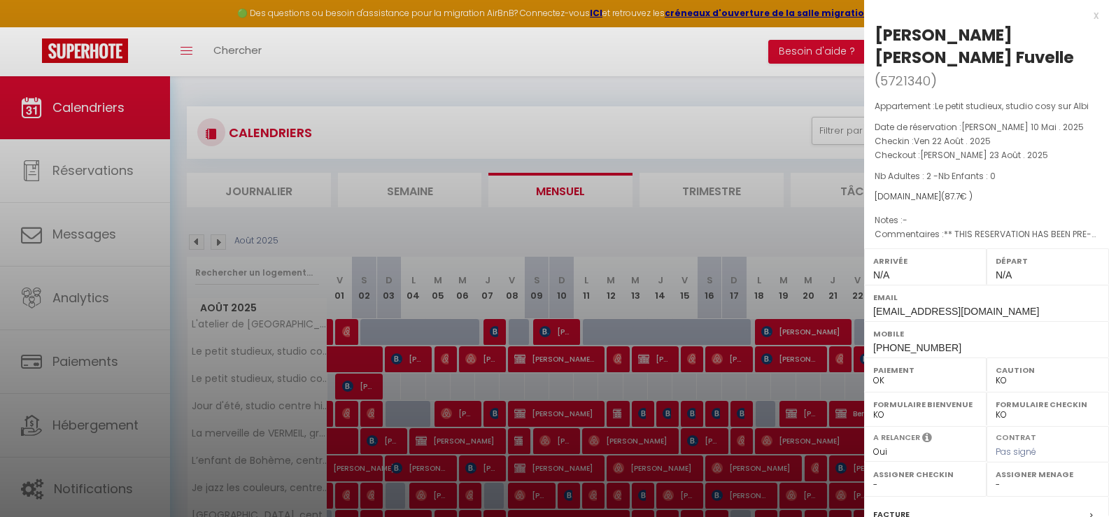
drag, startPoint x: 1034, startPoint y: 35, endPoint x: 870, endPoint y: 35, distance: 163.7
click at [870, 35] on div "[PERSON_NAME] [PERSON_NAME] Fuvelle ( 5721340 ) Appartement : Le petit studieux…" at bounding box center [986, 350] width 245 height 652
click at [1084, 15] on div "x" at bounding box center [981, 15] width 234 height 17
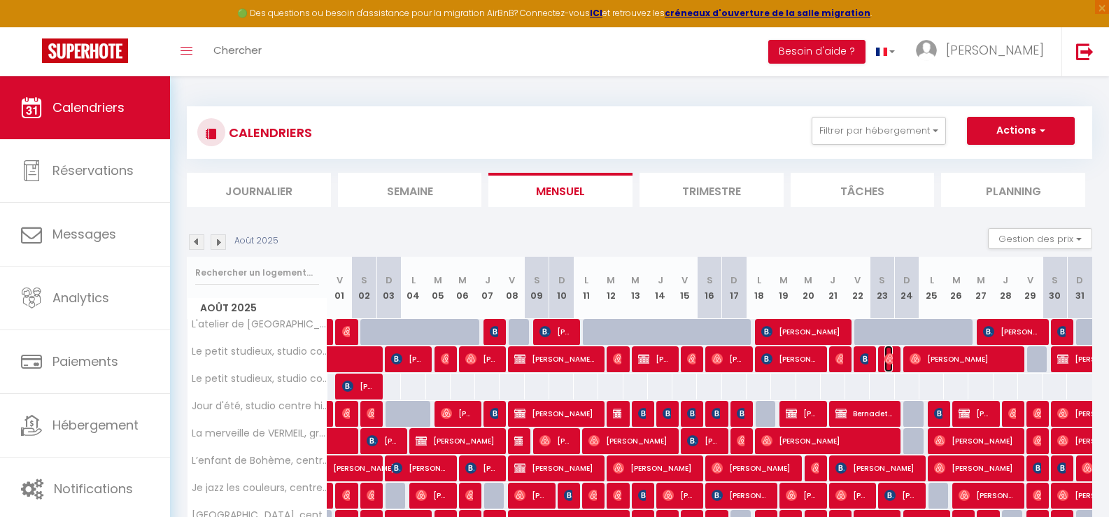
click at [888, 354] on img at bounding box center [889, 358] width 11 height 11
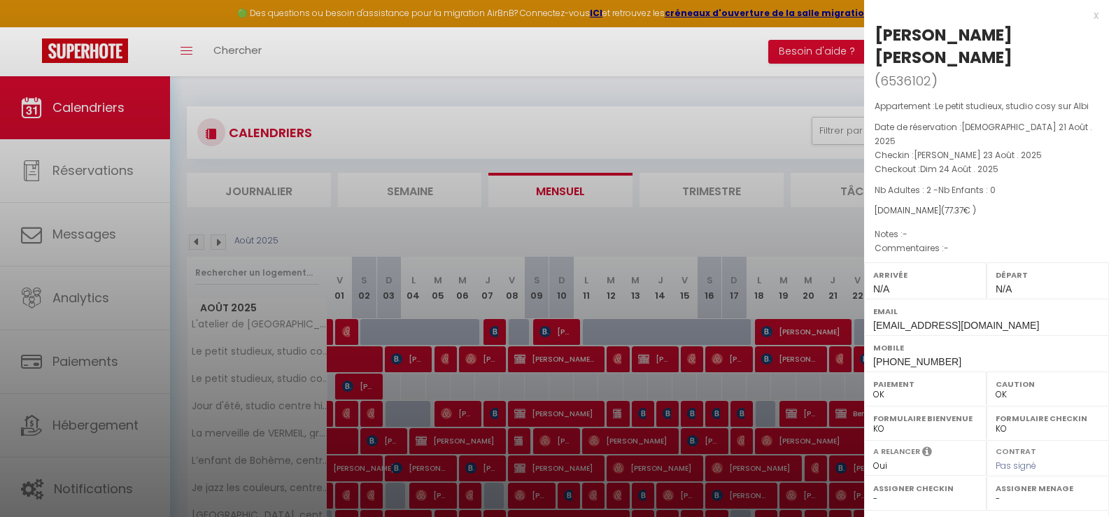
drag, startPoint x: 1085, startPoint y: 34, endPoint x: 876, endPoint y: 31, distance: 209.2
click at [876, 31] on div "[PERSON_NAME] [PERSON_NAME] ( 6536102 ) Appartement : Le petit studieux, studio…" at bounding box center [986, 357] width 245 height 666
click at [1082, 12] on div "x" at bounding box center [981, 15] width 234 height 17
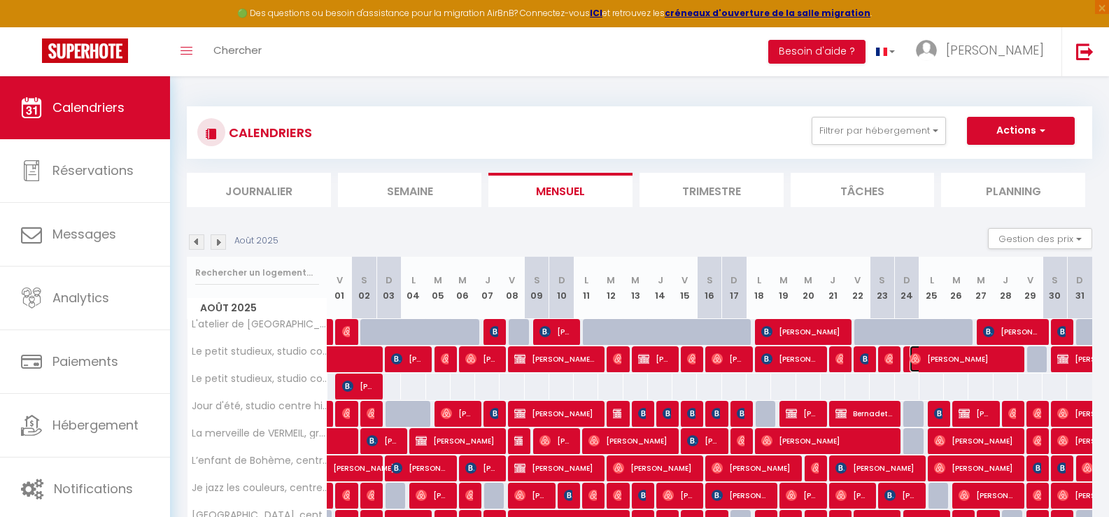
click at [948, 362] on span "[PERSON_NAME]" at bounding box center [963, 359] width 106 height 27
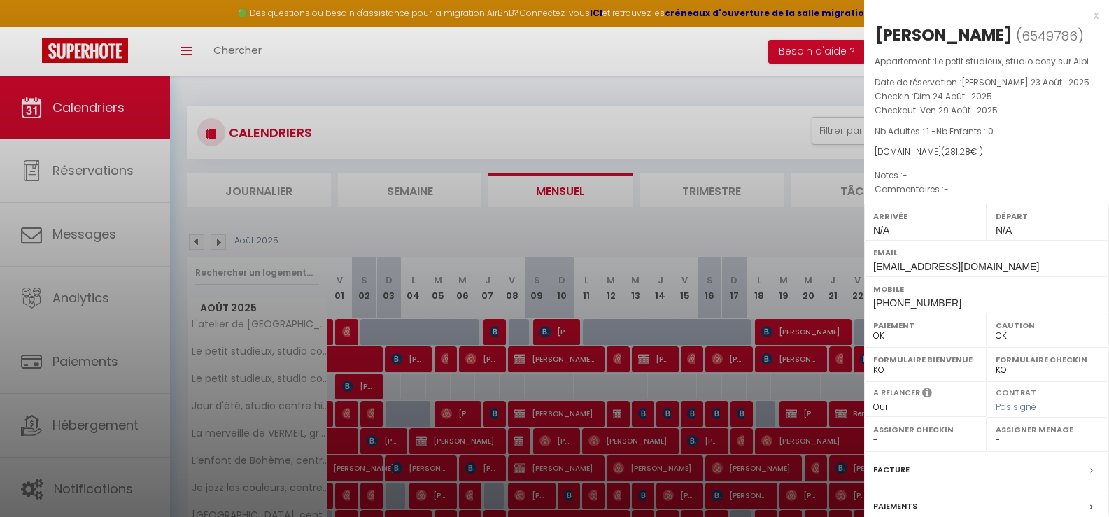
drag, startPoint x: 978, startPoint y: 35, endPoint x: 869, endPoint y: 34, distance: 109.2
click at [869, 34] on div "[PERSON_NAME] ( 6549786 ) Appartement : Le petit studieux, studio cosy sur Albi…" at bounding box center [986, 327] width 245 height 607
click at [1086, 12] on div "x" at bounding box center [981, 15] width 234 height 17
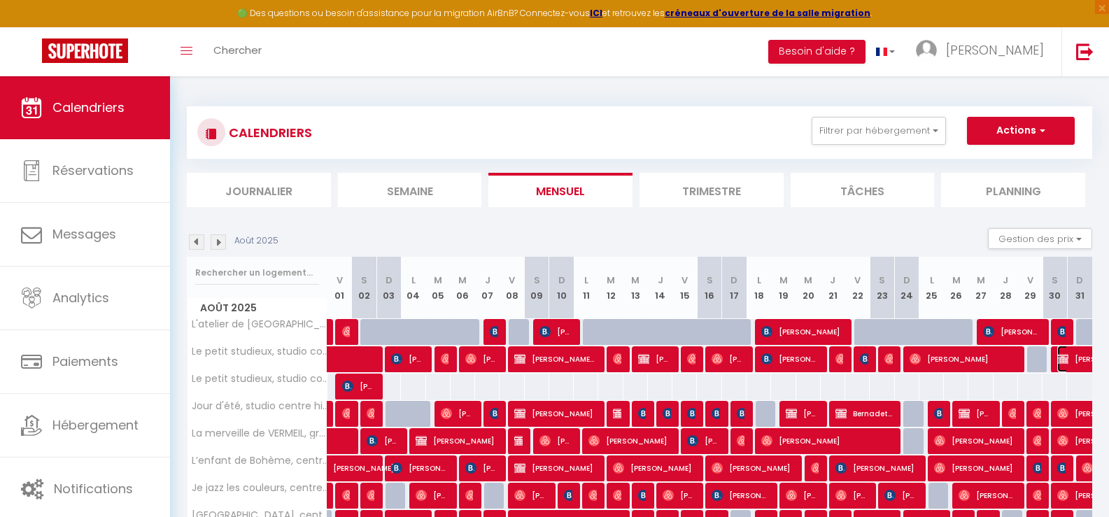
click at [1085, 358] on span "[PERSON_NAME]" at bounding box center [1105, 359] width 97 height 27
select select "KO"
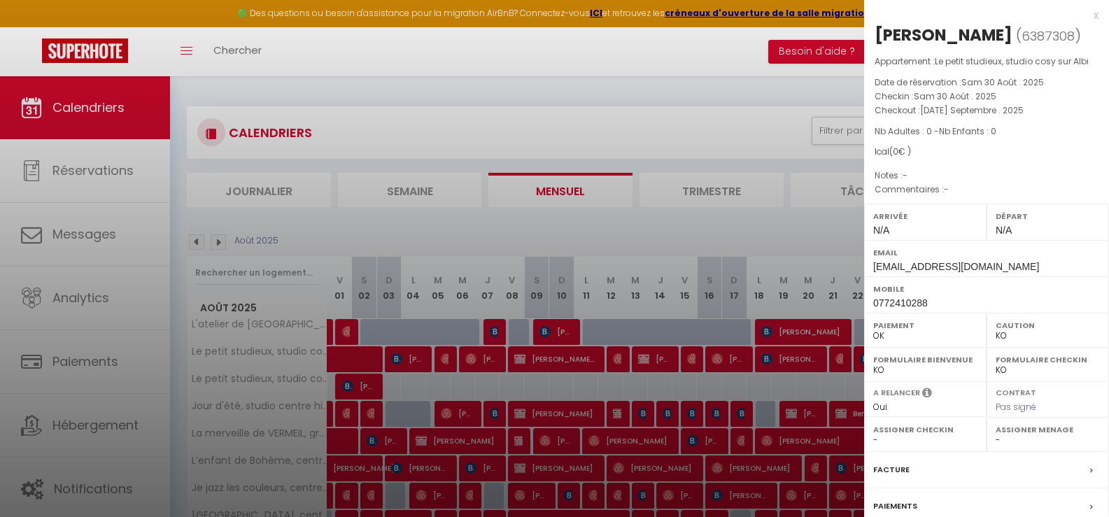
drag, startPoint x: 982, startPoint y: 31, endPoint x: 875, endPoint y: 32, distance: 107.1
click at [875, 32] on div "[PERSON_NAME]" at bounding box center [944, 35] width 138 height 22
click at [106, 423] on div at bounding box center [554, 258] width 1109 height 517
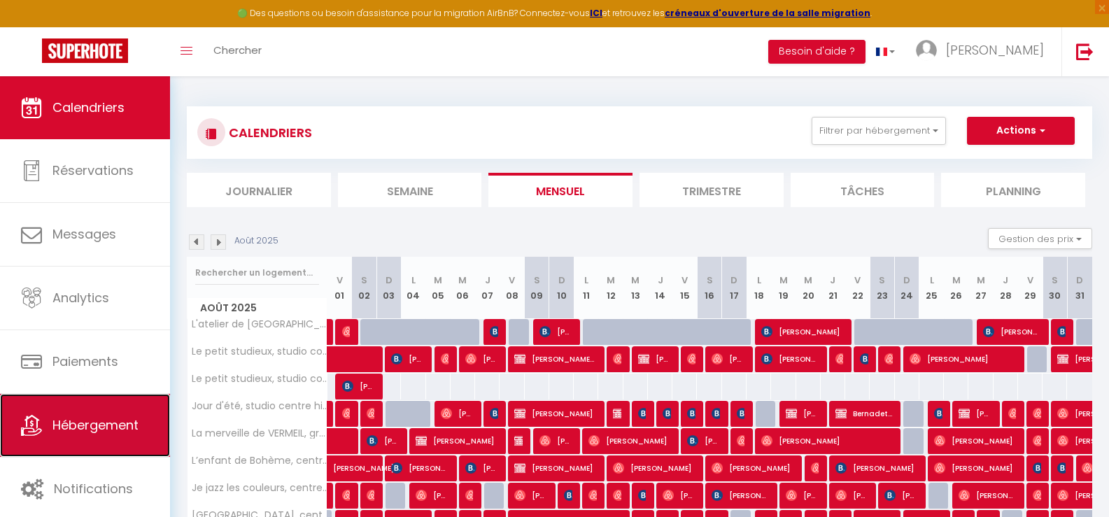
click at [90, 423] on span "Hébergement" at bounding box center [95, 424] width 86 height 17
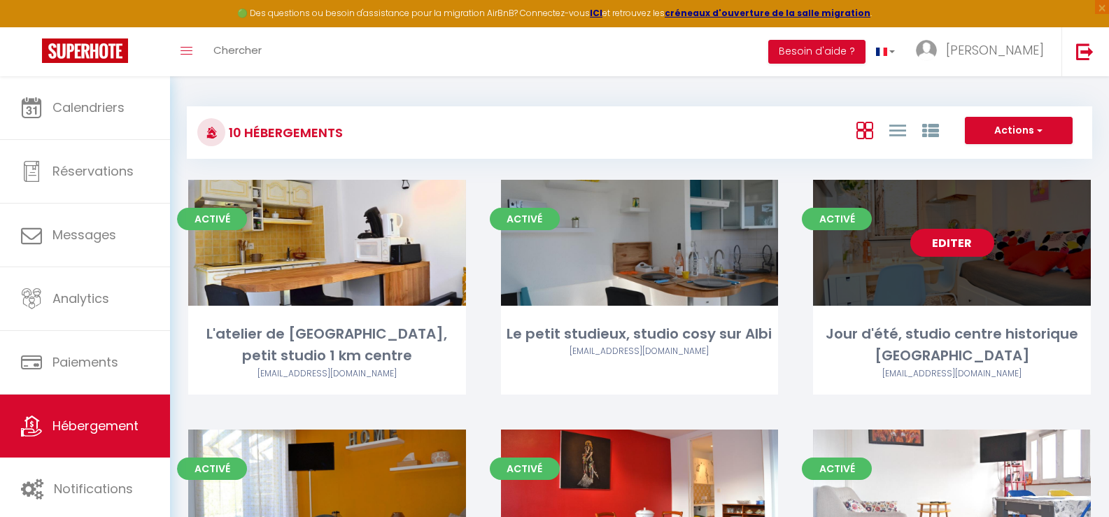
click at [953, 246] on link "Editer" at bounding box center [952, 243] width 84 height 28
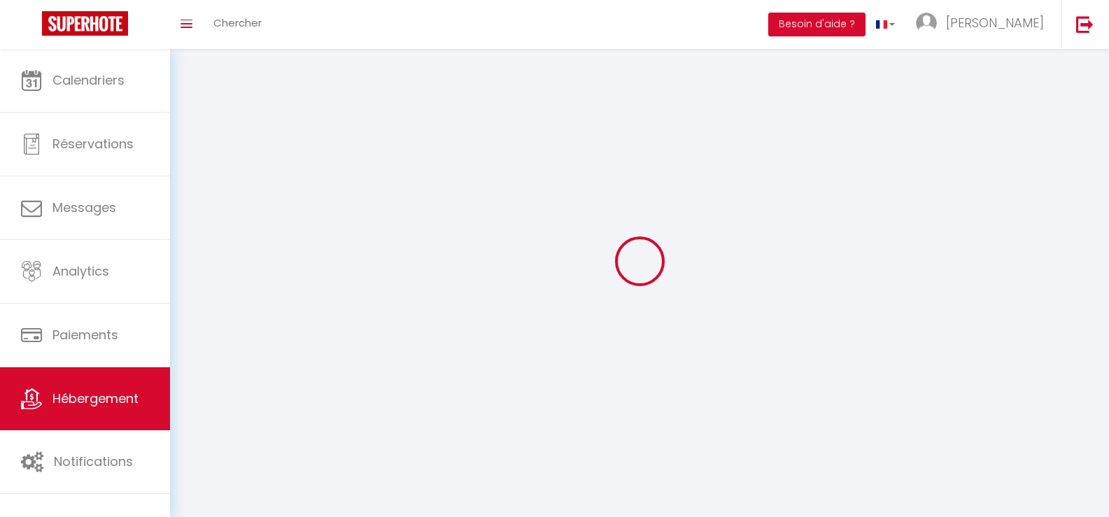
select select "1"
select select
select select "28"
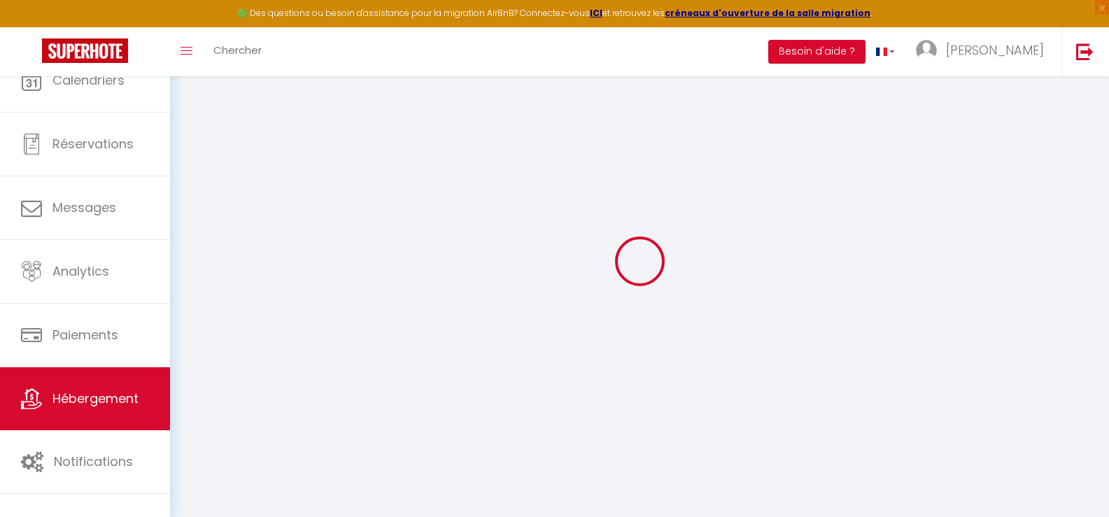
select select
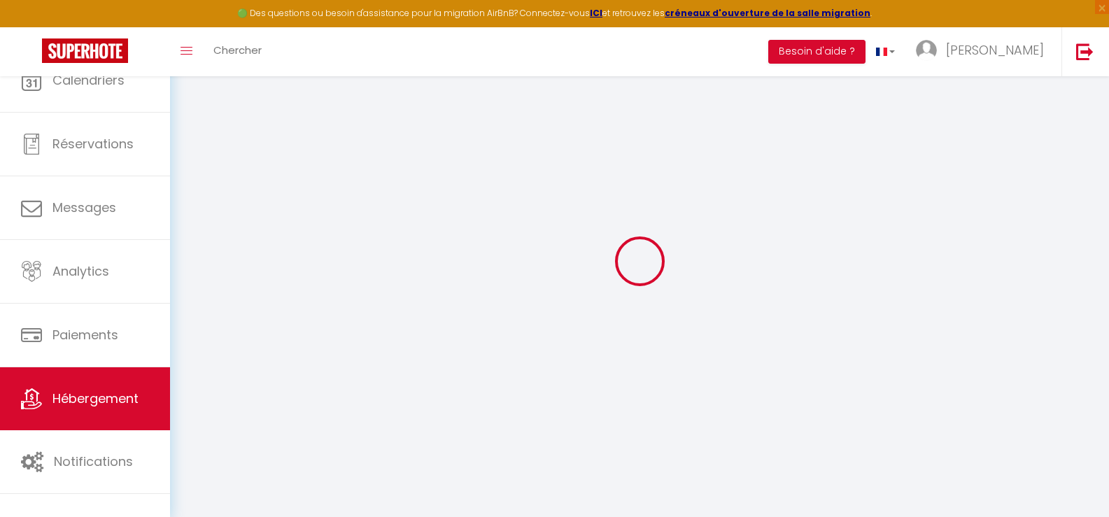
select select
checkbox input "false"
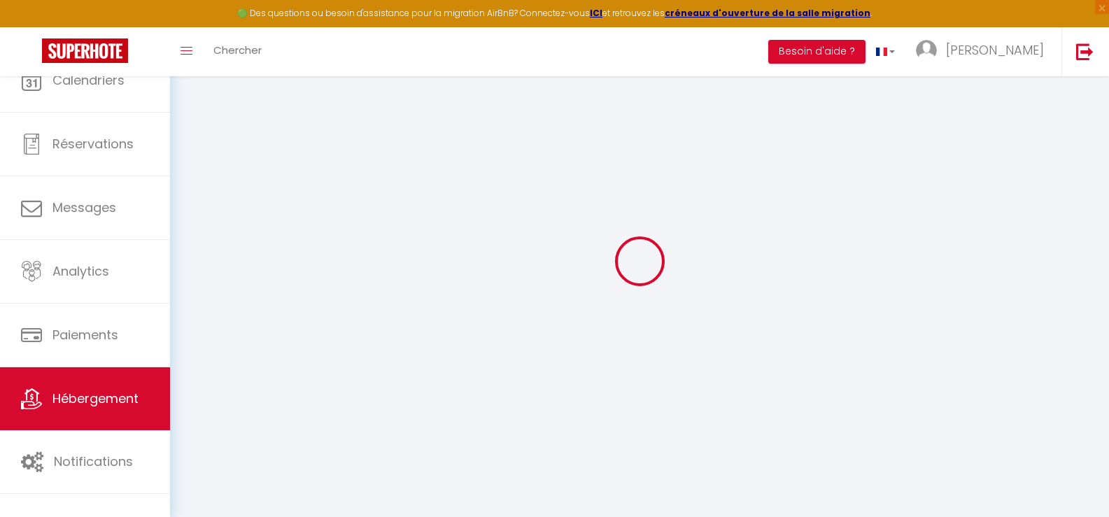
select select
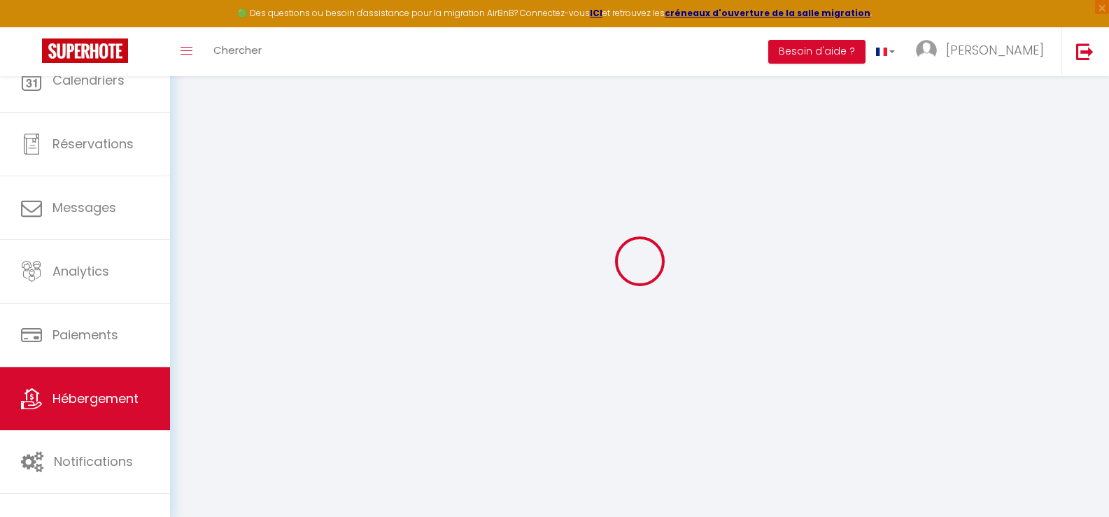
select select
checkbox input "false"
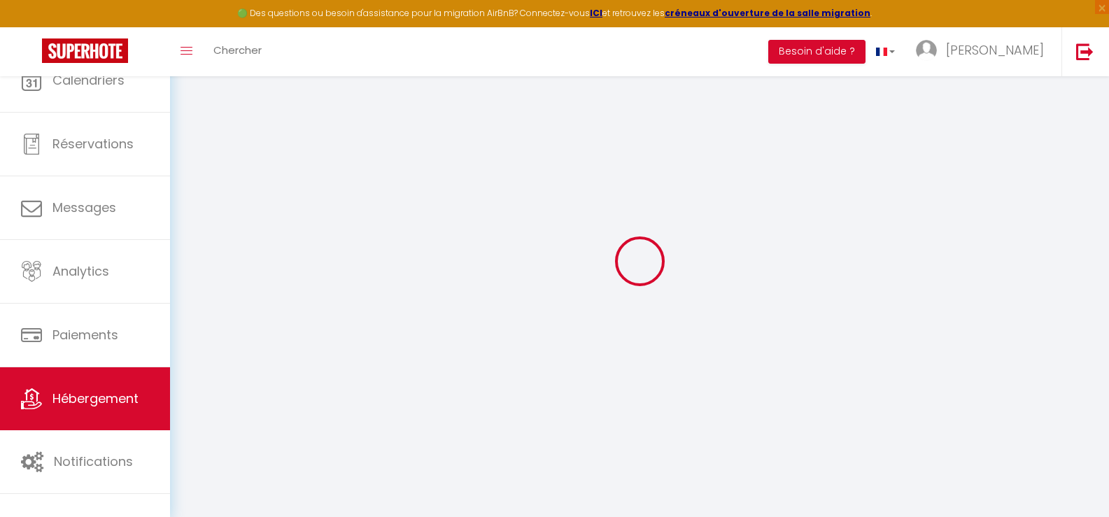
checkbox input "false"
select select
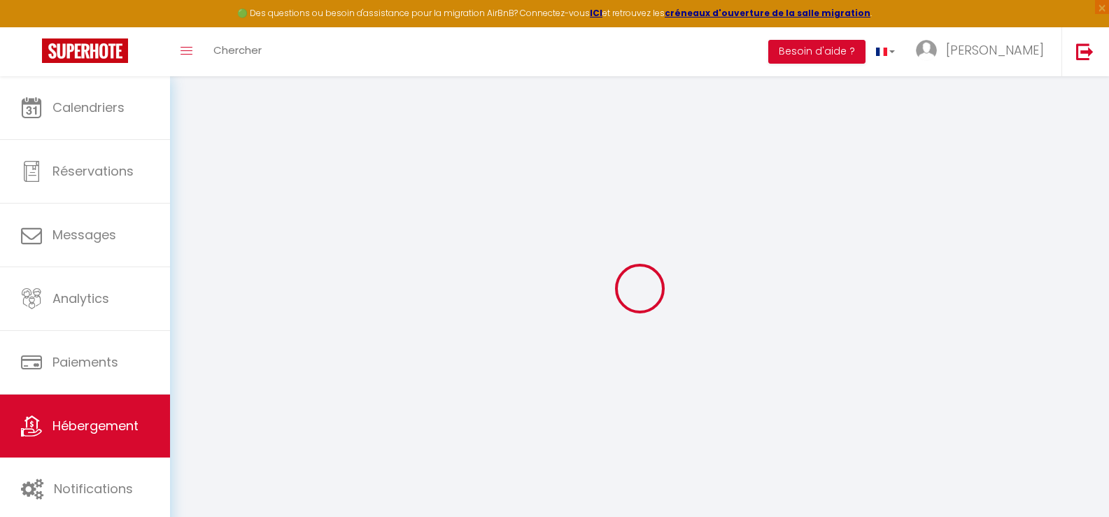
select select
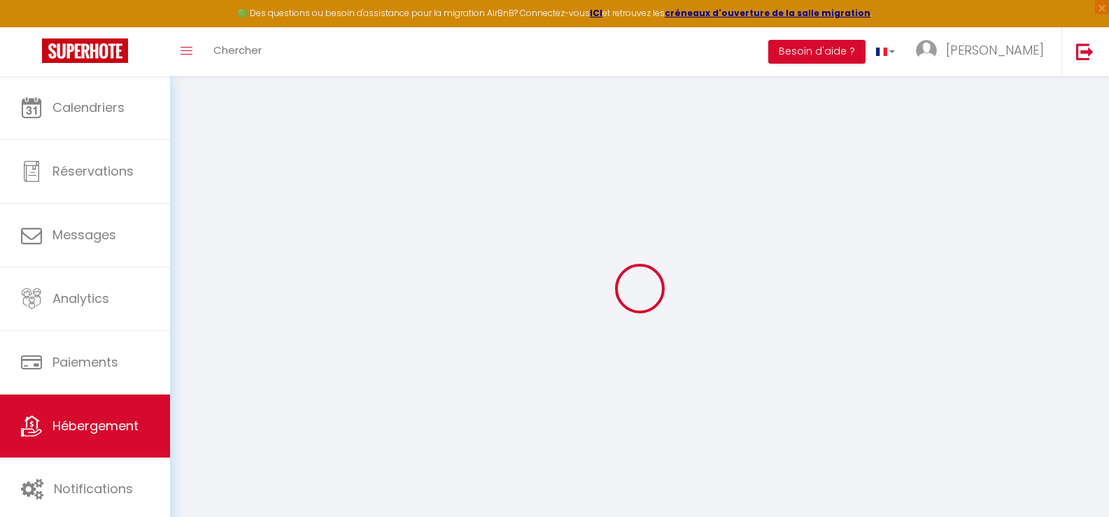
select select
checkbox input "false"
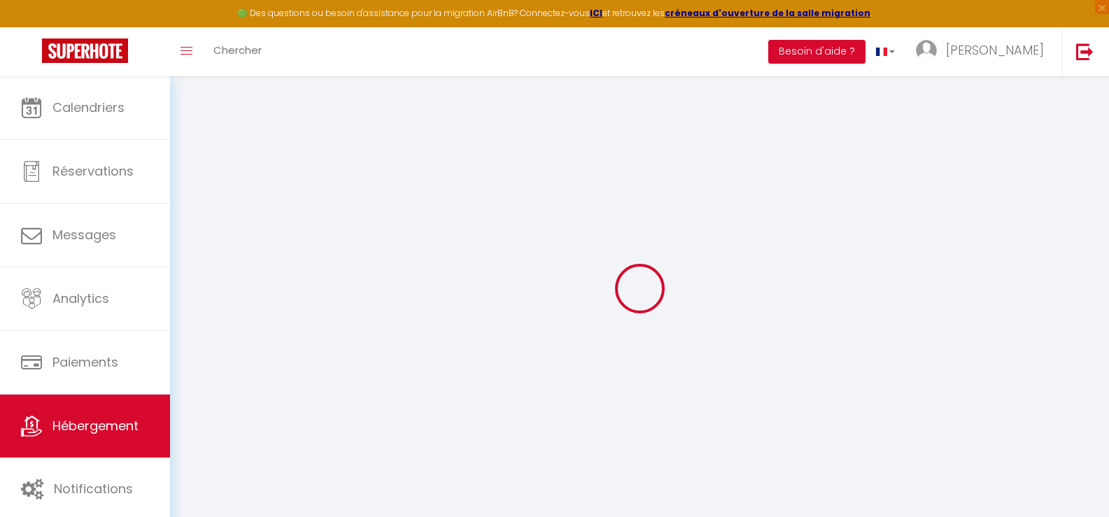
select select
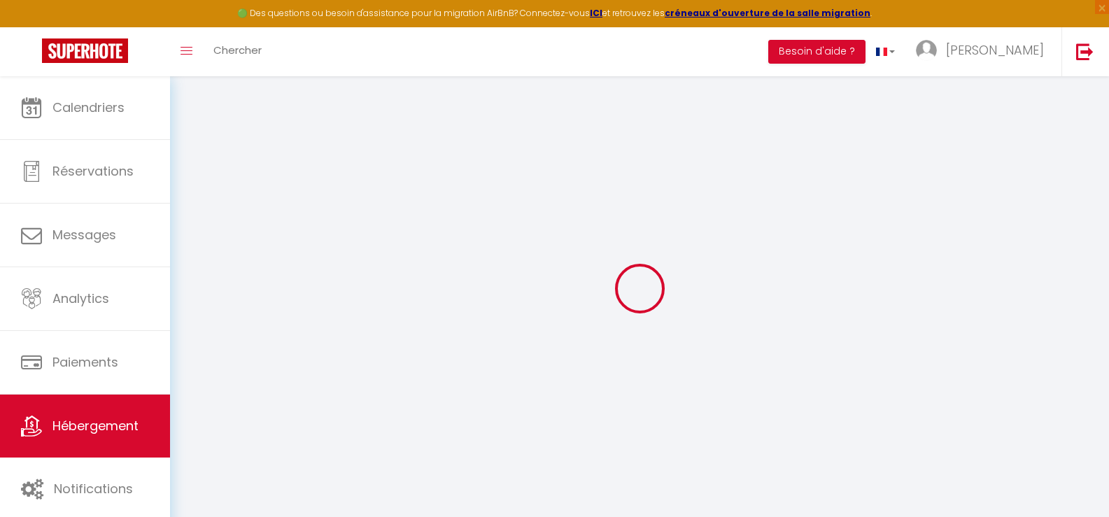
select select
checkbox input "false"
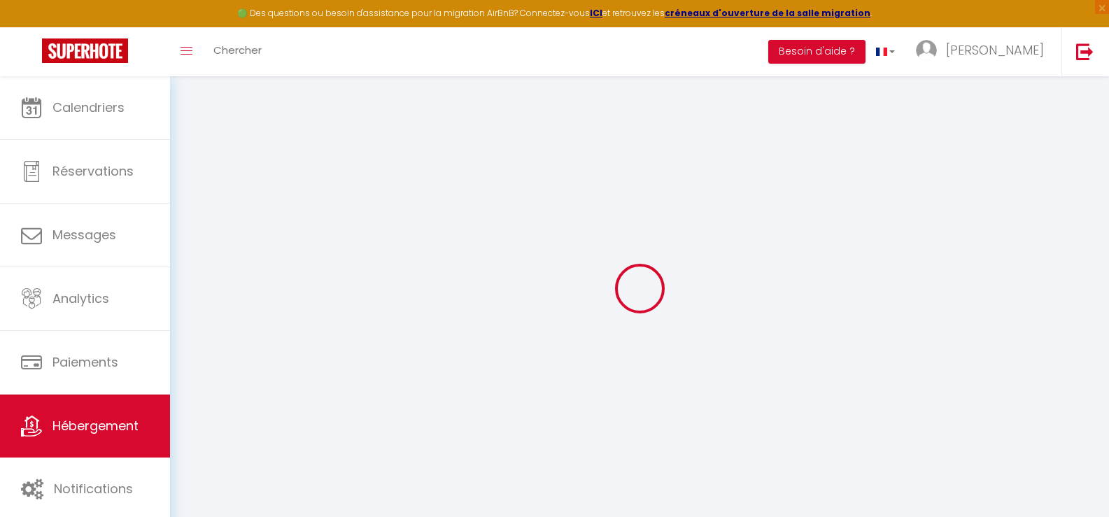
checkbox input "false"
select select
type input "Jour d'été, studio centre historique [GEOGRAPHIC_DATA]"
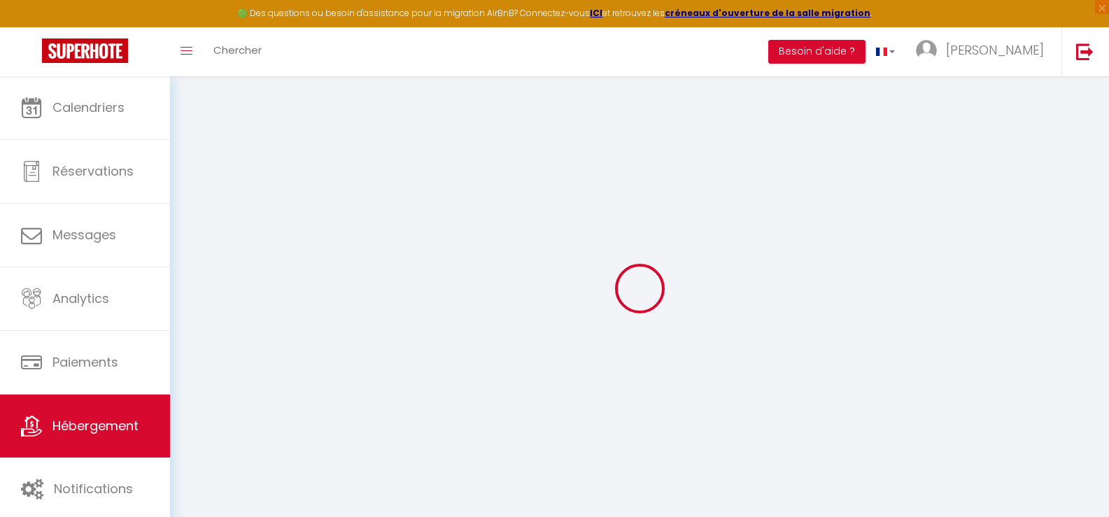
type input "[PERSON_NAME]"
select select "2"
select select "0"
type input "40"
type input "15"
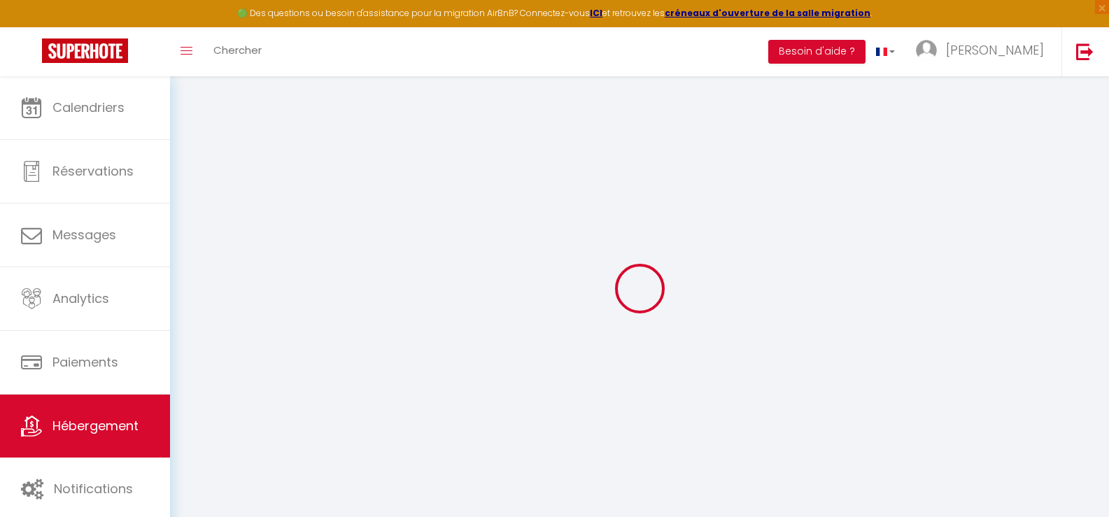
type input "7.5"
type input "99"
select select
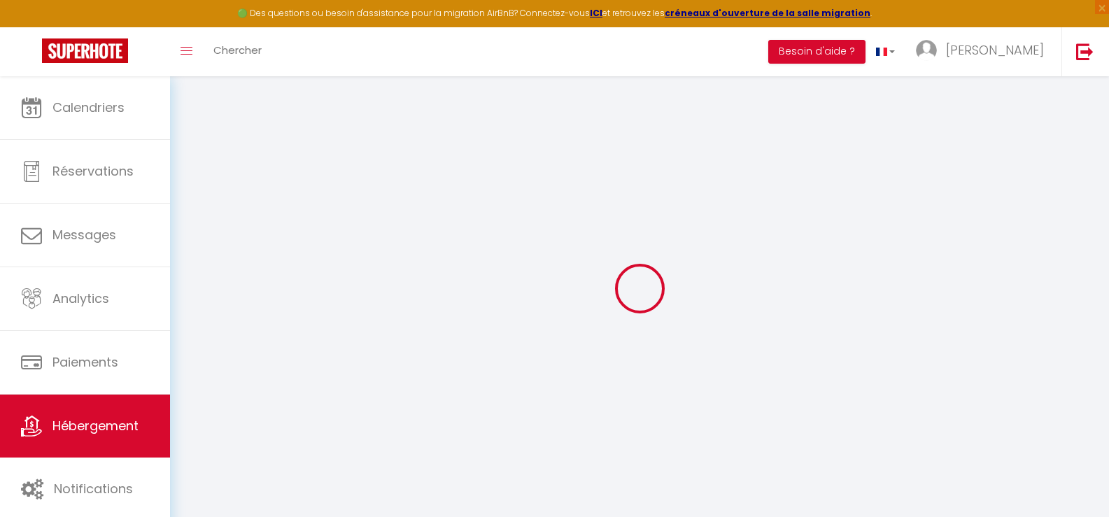
select select
type input "[STREET_ADDRESS]"
type input "81000"
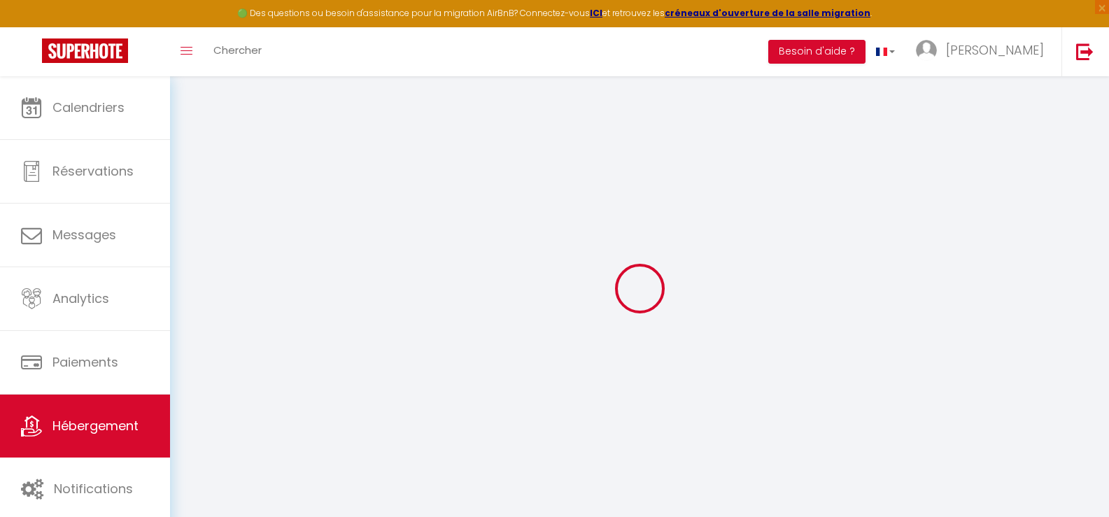
type input "Albi"
type input "[PERSON_NAME][EMAIL_ADDRESS][DOMAIN_NAME]"
select select "13358"
checkbox input "false"
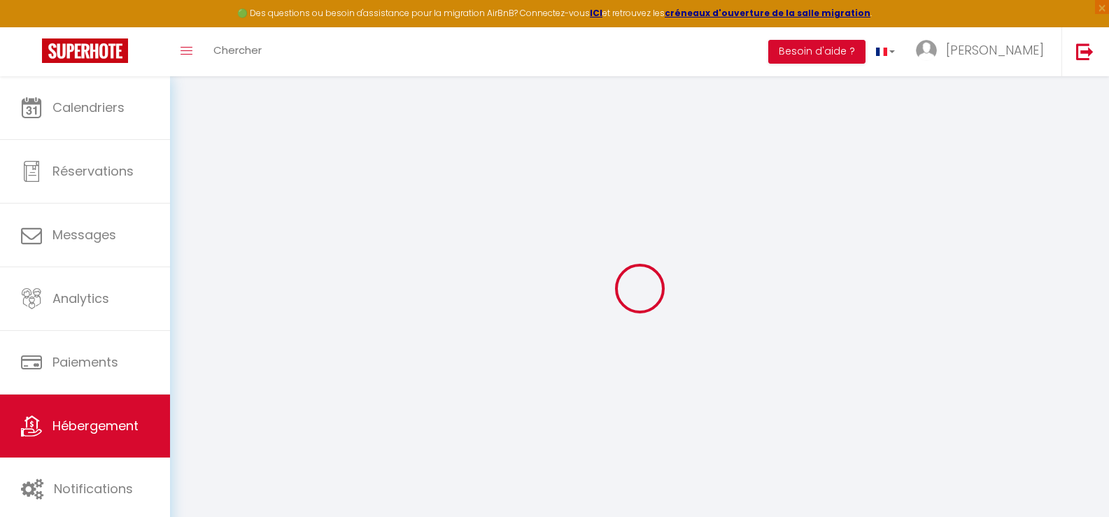
checkbox input "false"
radio input "true"
type input "0"
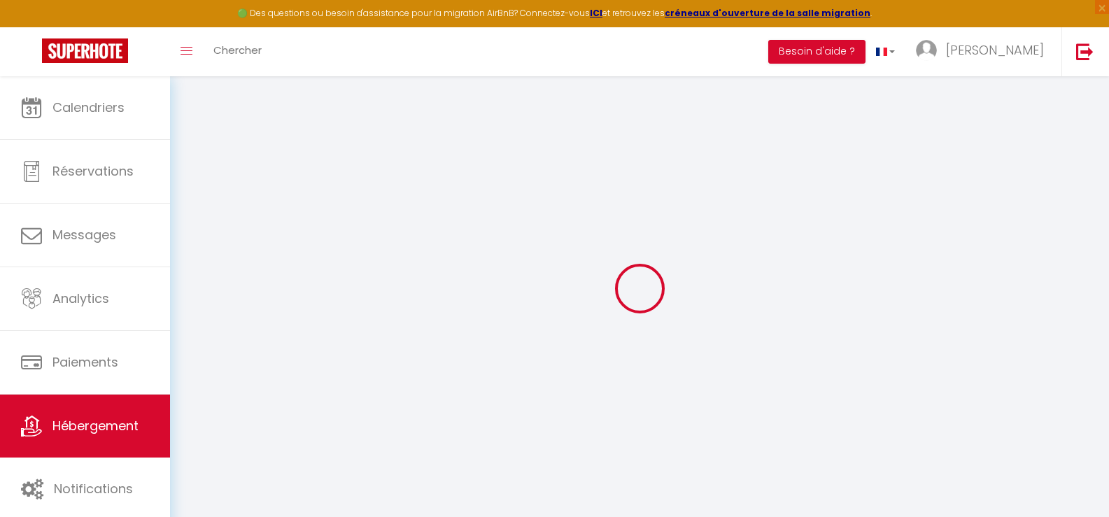
type input "0"
select select
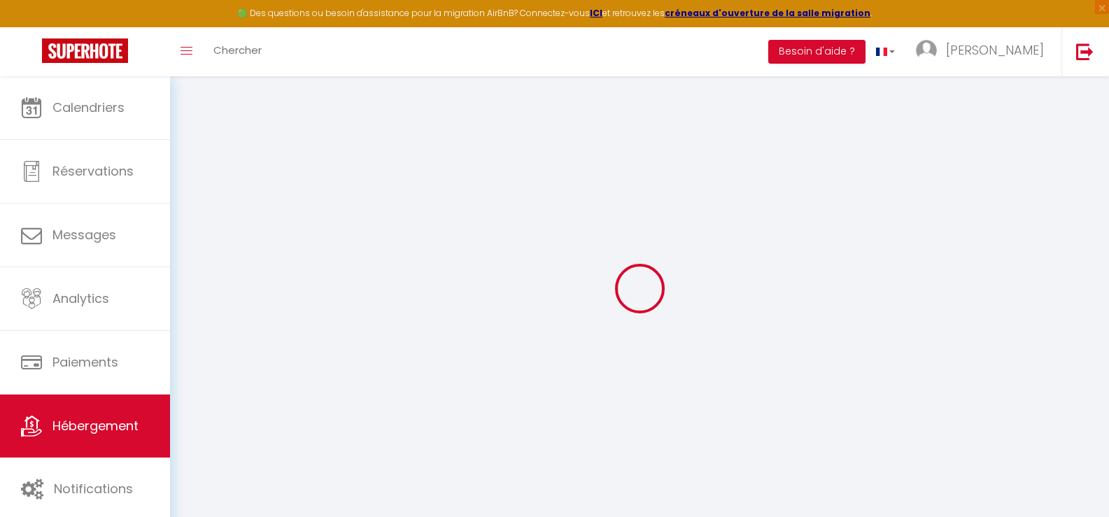
select select
checkbox input "false"
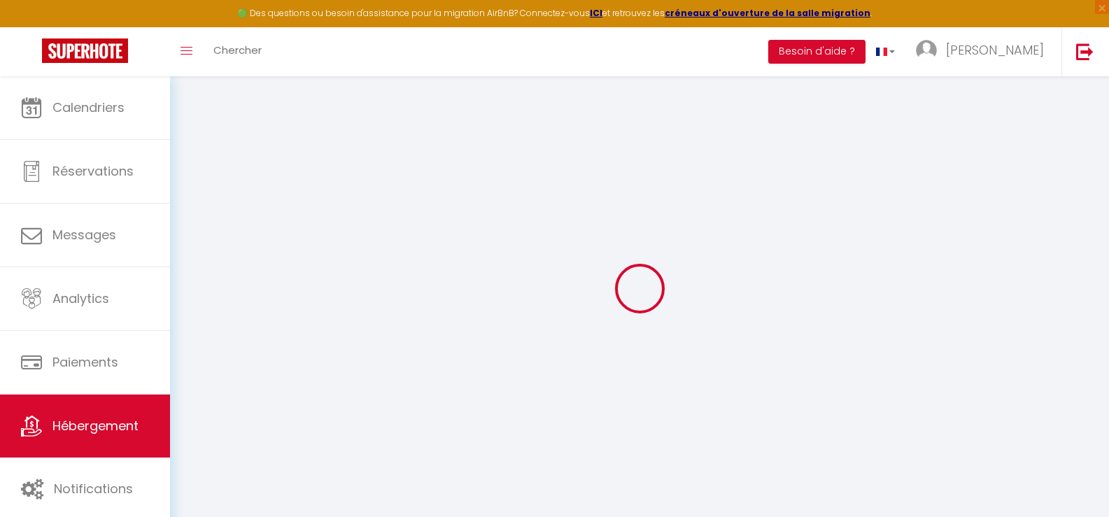
checkbox input "false"
select select
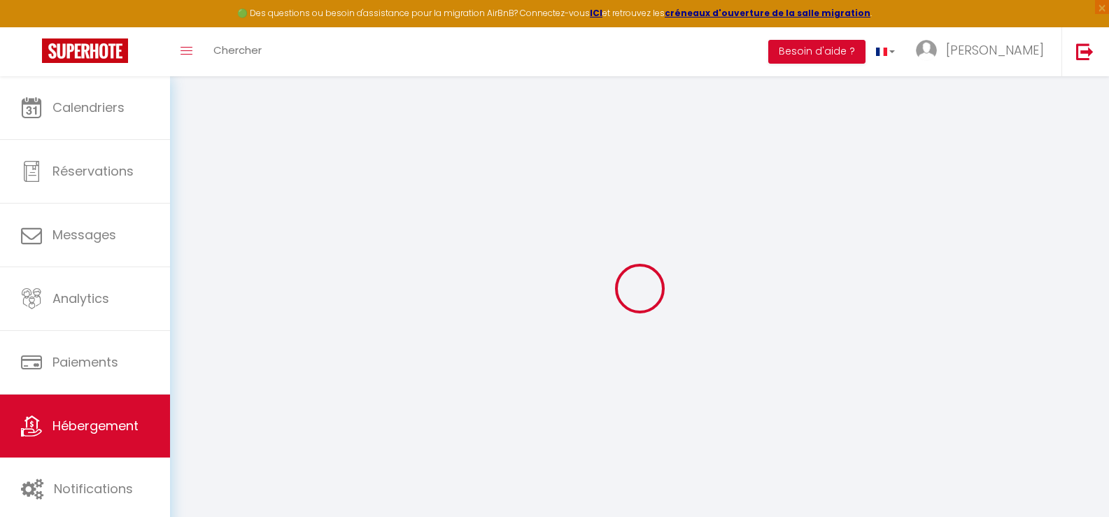
select select
checkbox input "false"
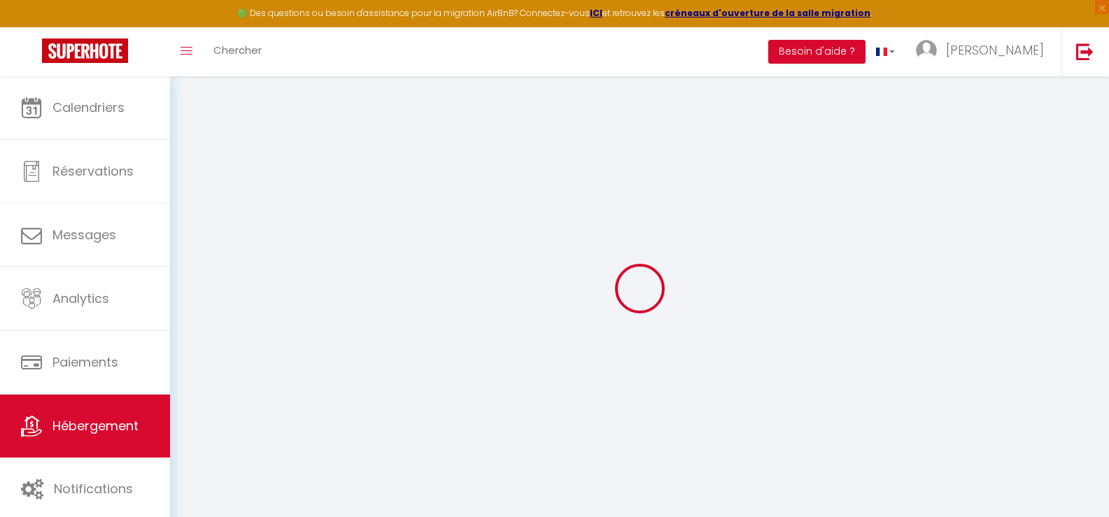
checkbox input "false"
select select "+ 23 %"
select select "+ 27 %"
select select "+ 5 %"
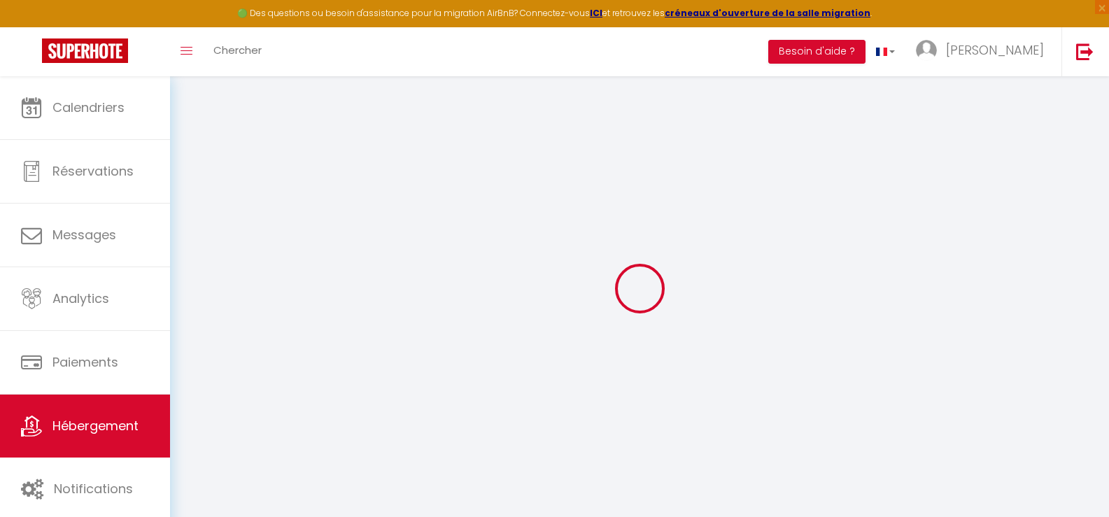
select select "+ 22 %"
checkbox input "false"
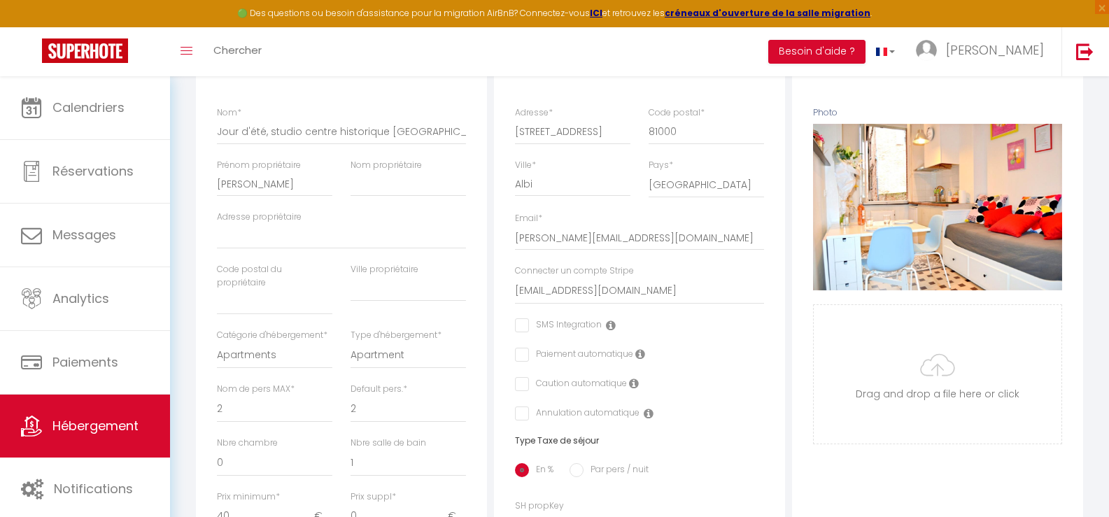
checkbox input "false"
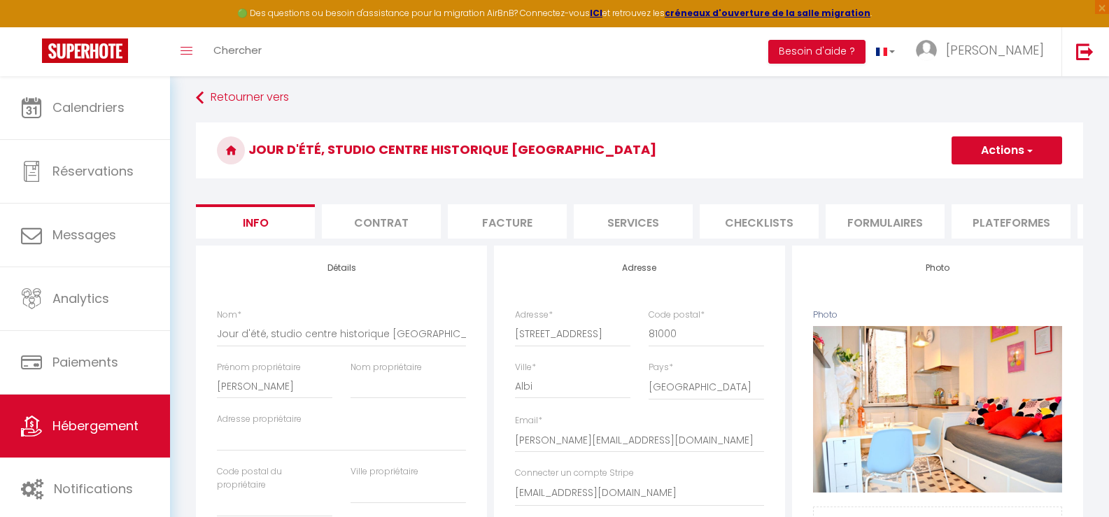
select select "-1"
select select "EUR"
select select
select select "7831-29825198"
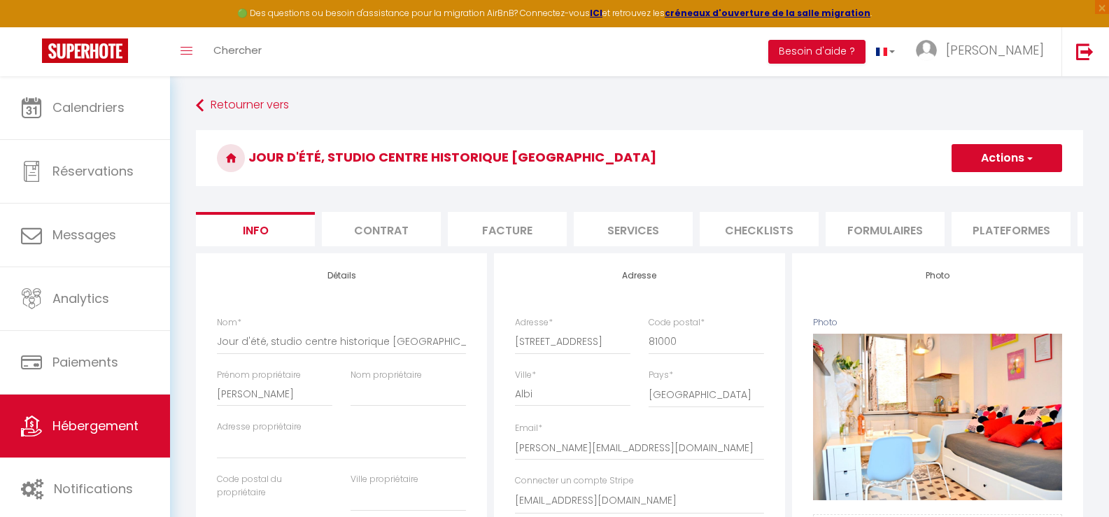
click at [1001, 232] on li "Plateformes" at bounding box center [1011, 229] width 119 height 34
select select
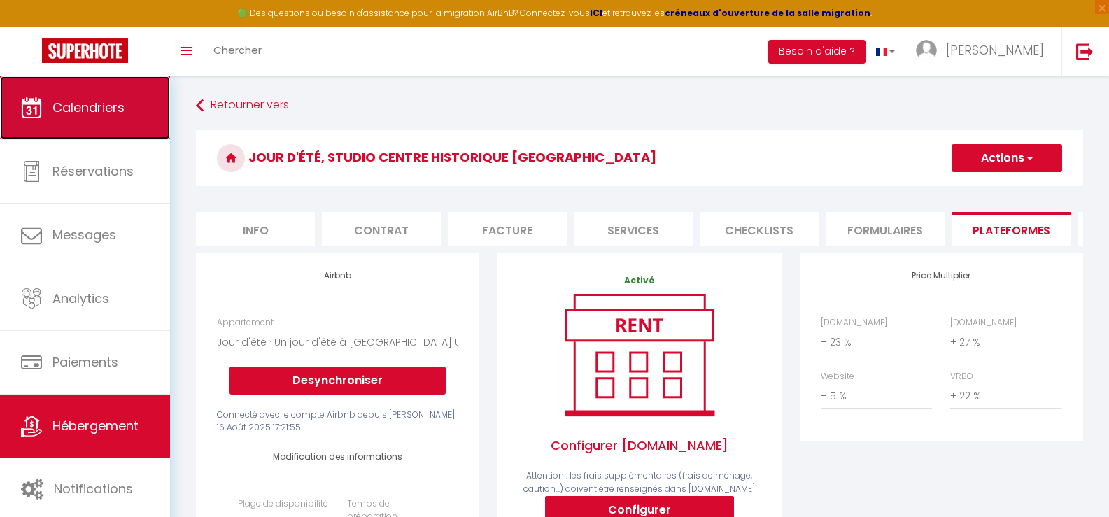
click at [85, 111] on span "Calendriers" at bounding box center [88, 107] width 72 height 17
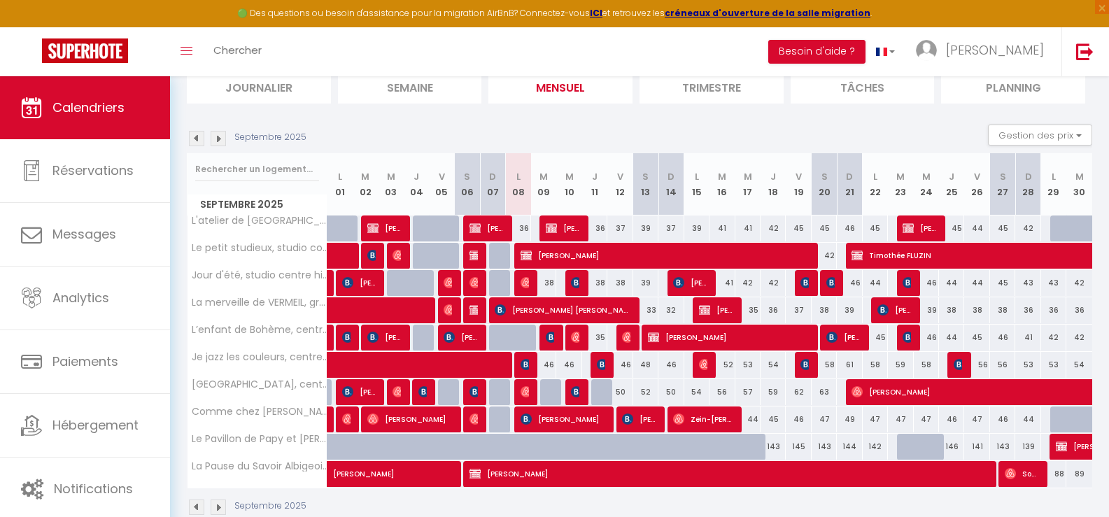
scroll to position [133, 0]
